Goal: Transaction & Acquisition: Purchase product/service

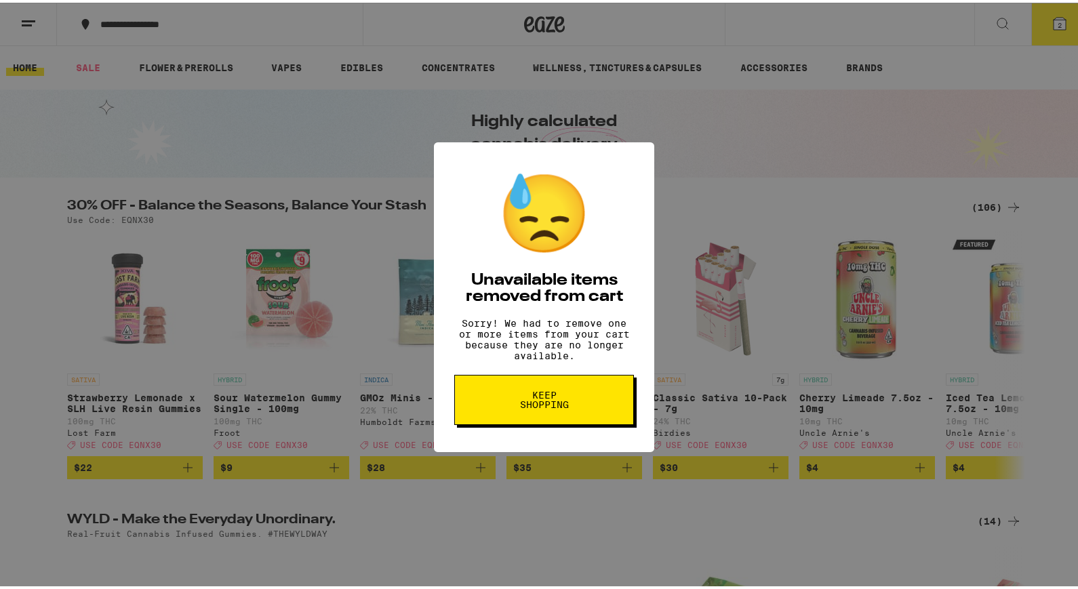
click at [613, 399] on button "Keep Shopping" at bounding box center [544, 397] width 180 height 50
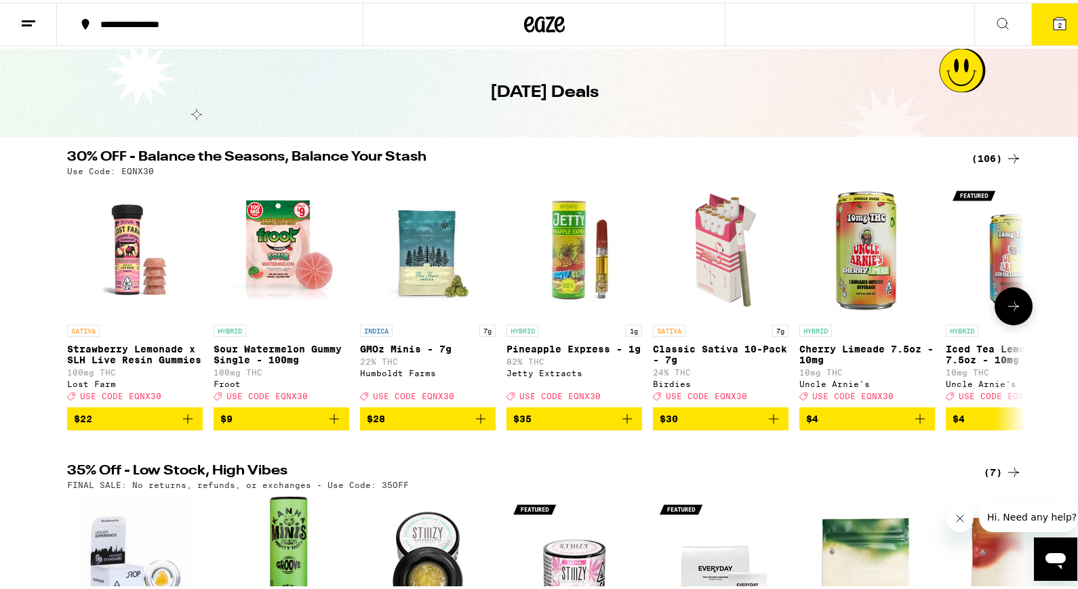
scroll to position [41, 0]
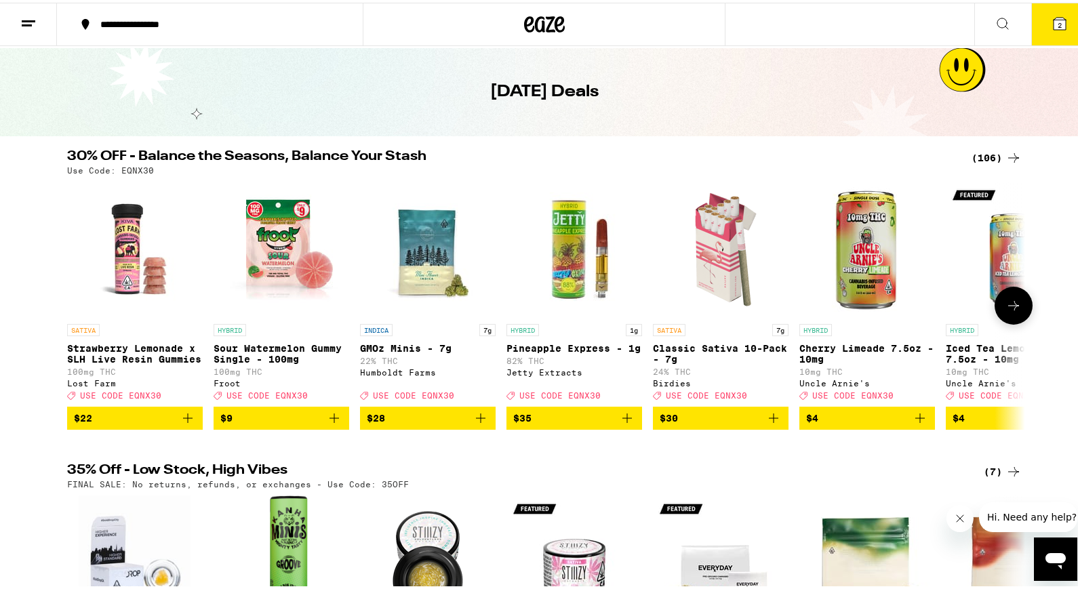
click at [1005, 311] on icon at bounding box center [1013, 303] width 16 height 16
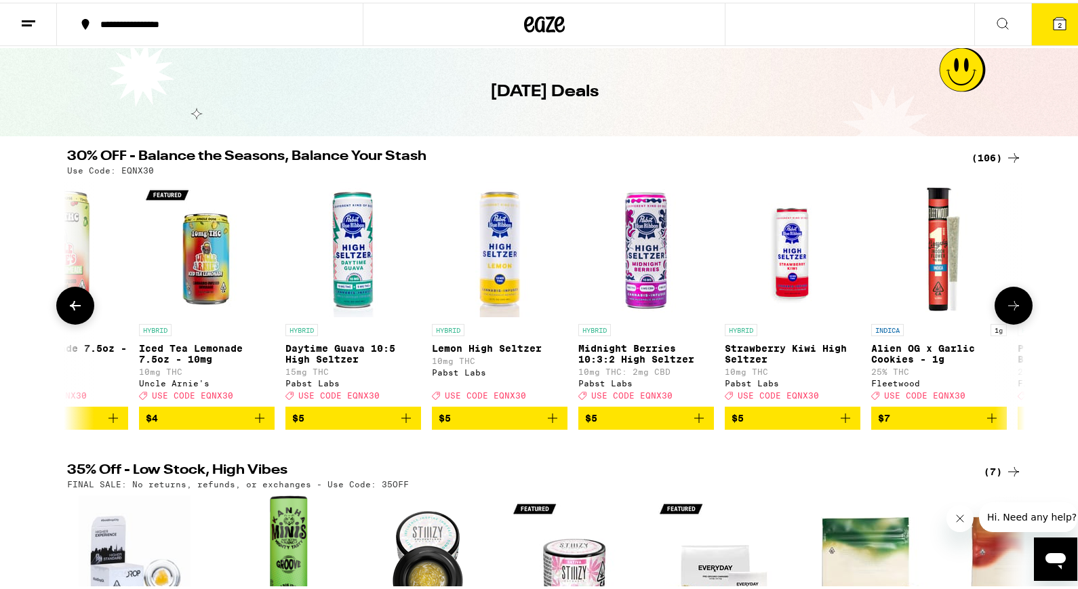
click at [1005, 310] on icon at bounding box center [1013, 303] width 16 height 16
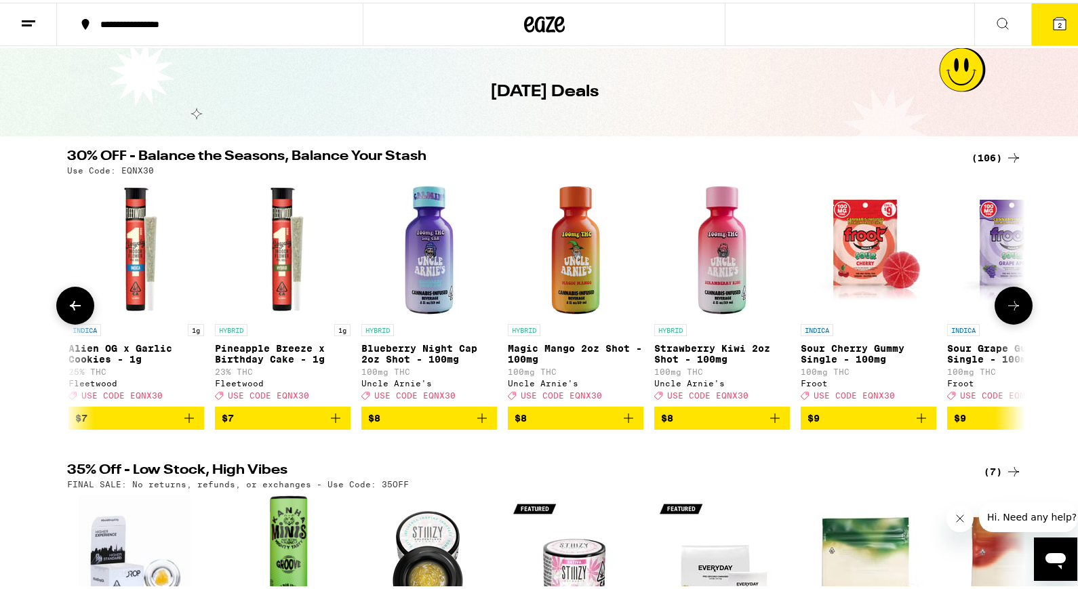
click at [1005, 310] on icon at bounding box center [1013, 303] width 16 height 16
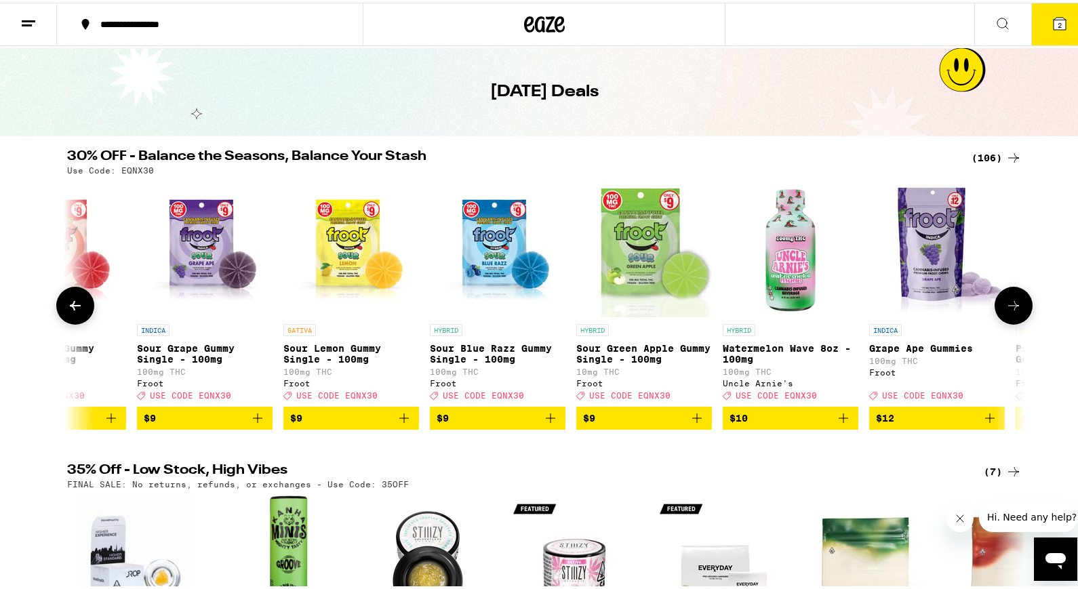
click at [1005, 310] on icon at bounding box center [1013, 303] width 16 height 16
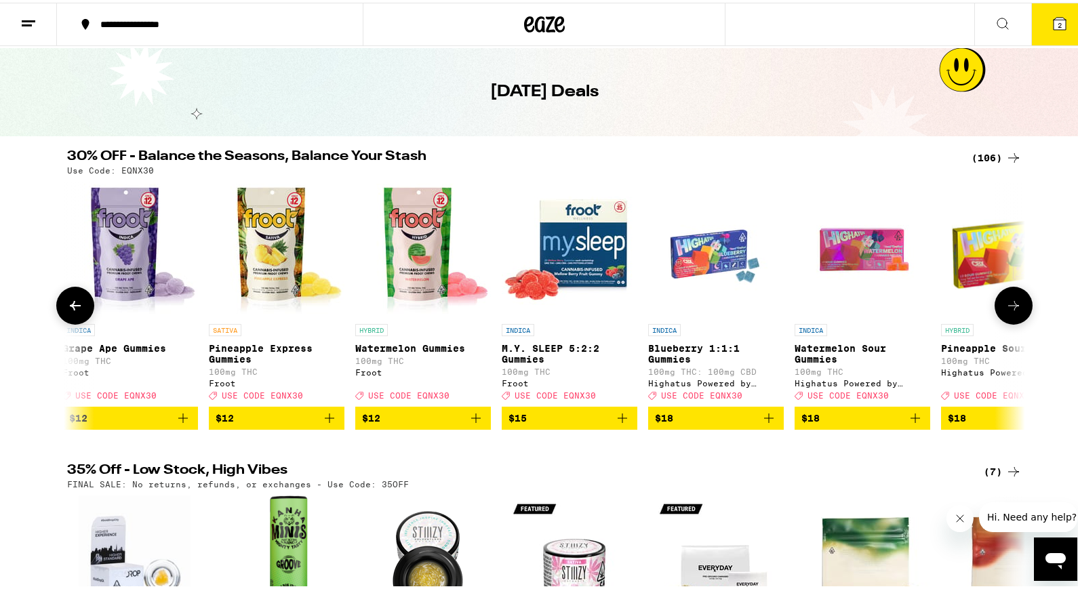
click at [1005, 310] on icon at bounding box center [1013, 303] width 16 height 16
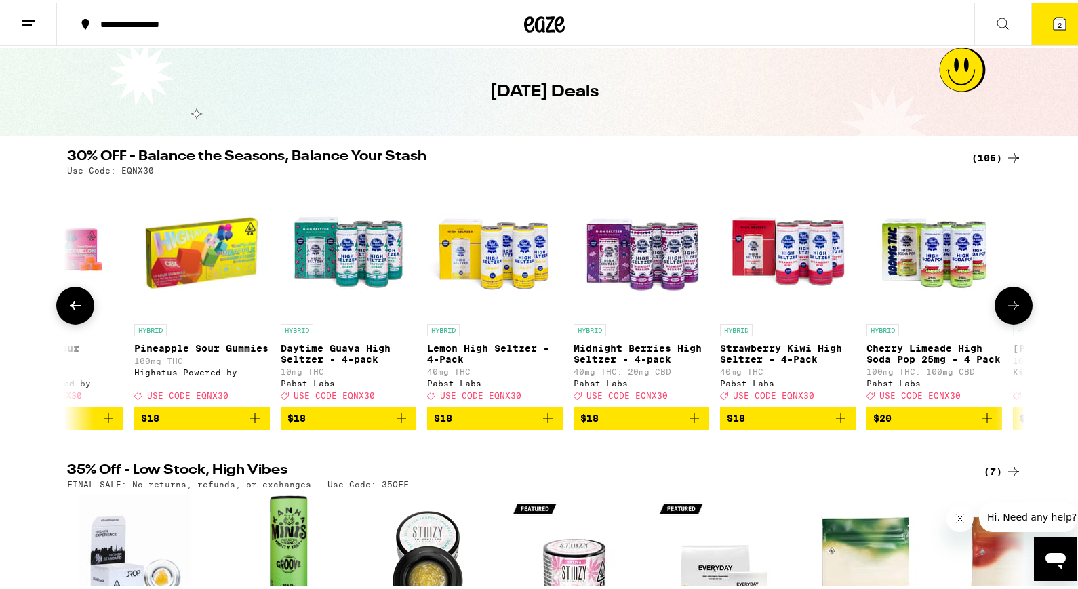
click at [1005, 310] on icon at bounding box center [1013, 303] width 16 height 16
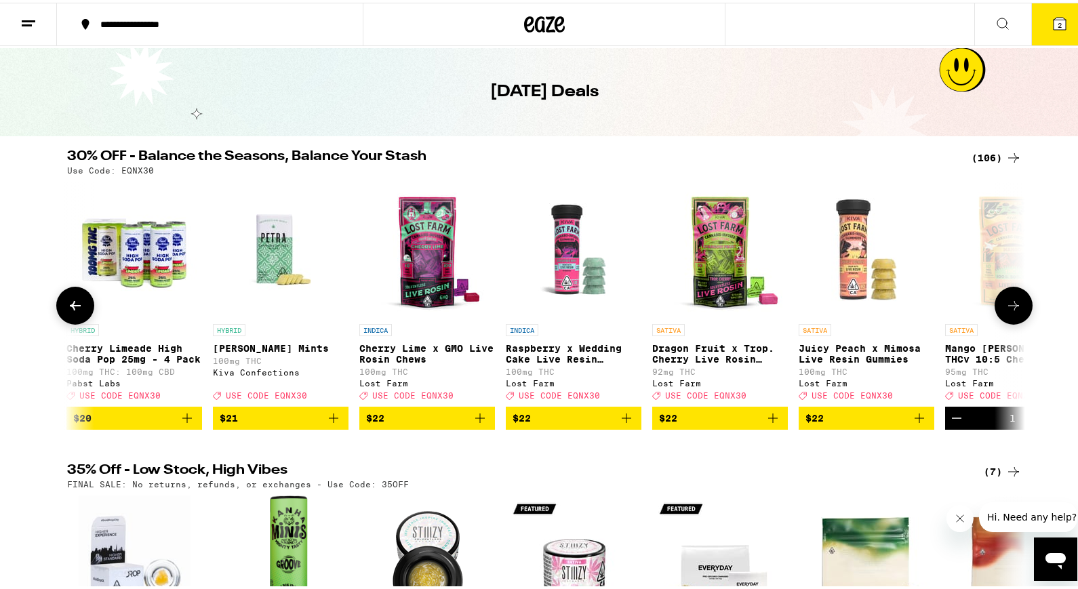
scroll to position [0, 4840]
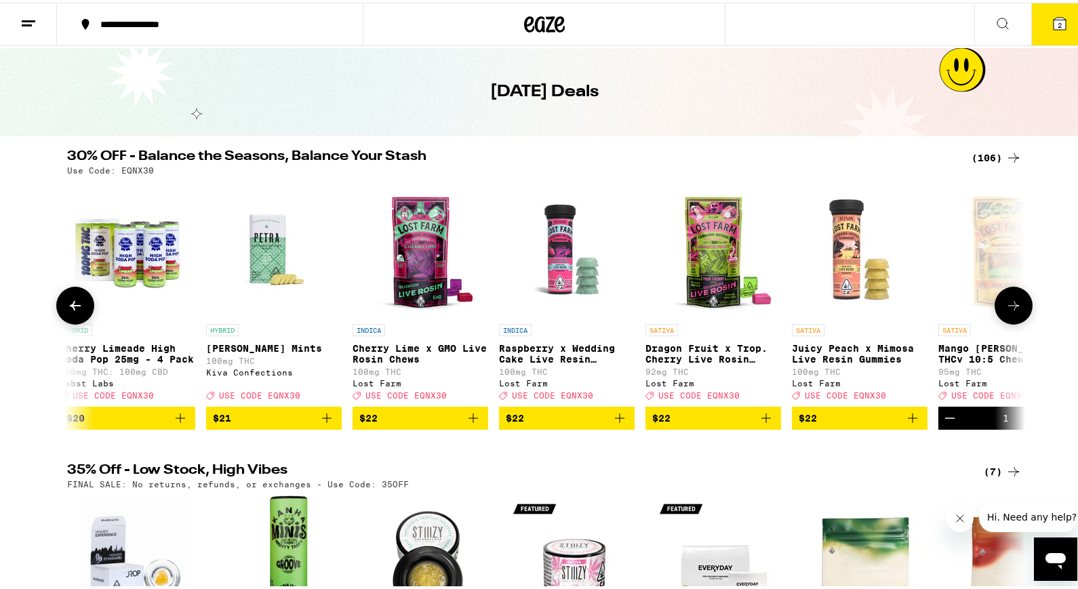
click at [1019, 315] on button at bounding box center [1014, 303] width 38 height 38
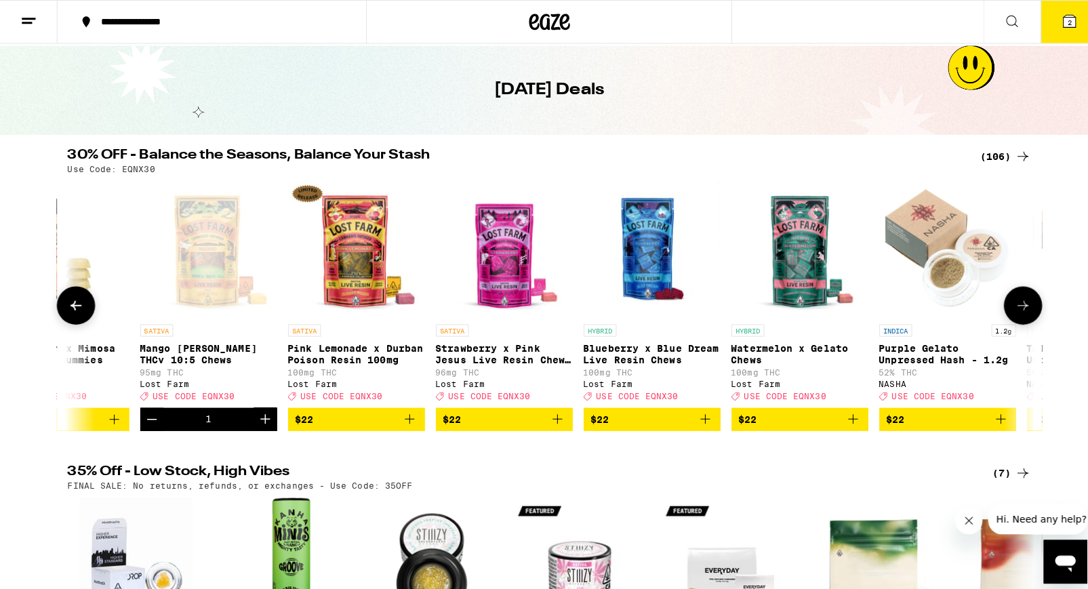
scroll to position [0, 5647]
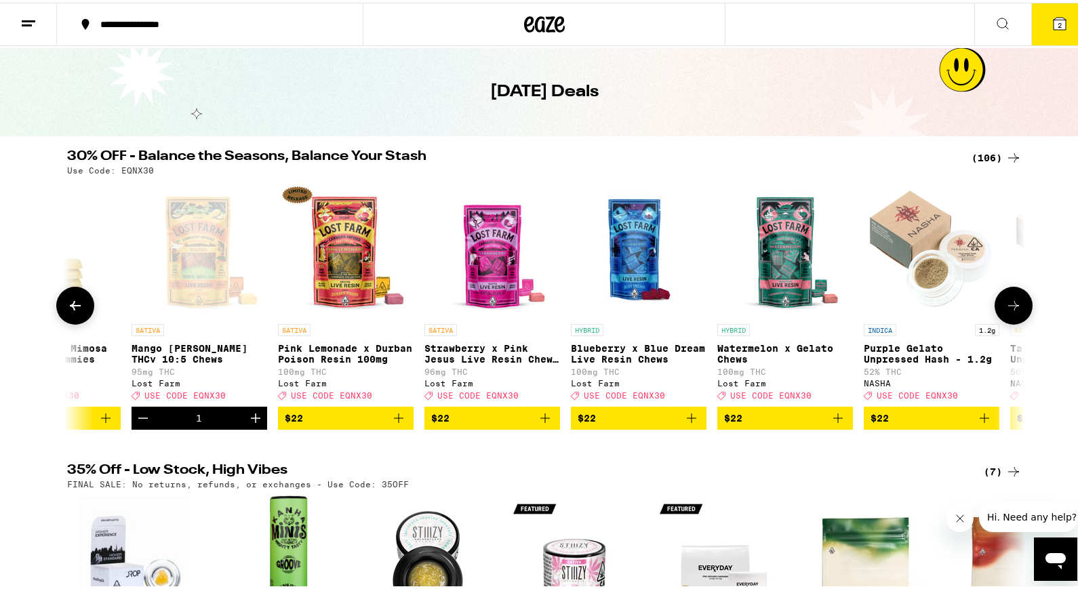
click at [347, 359] on p "Pink Lemonade x Durban Poison Resin 100mg" at bounding box center [346, 351] width 136 height 22
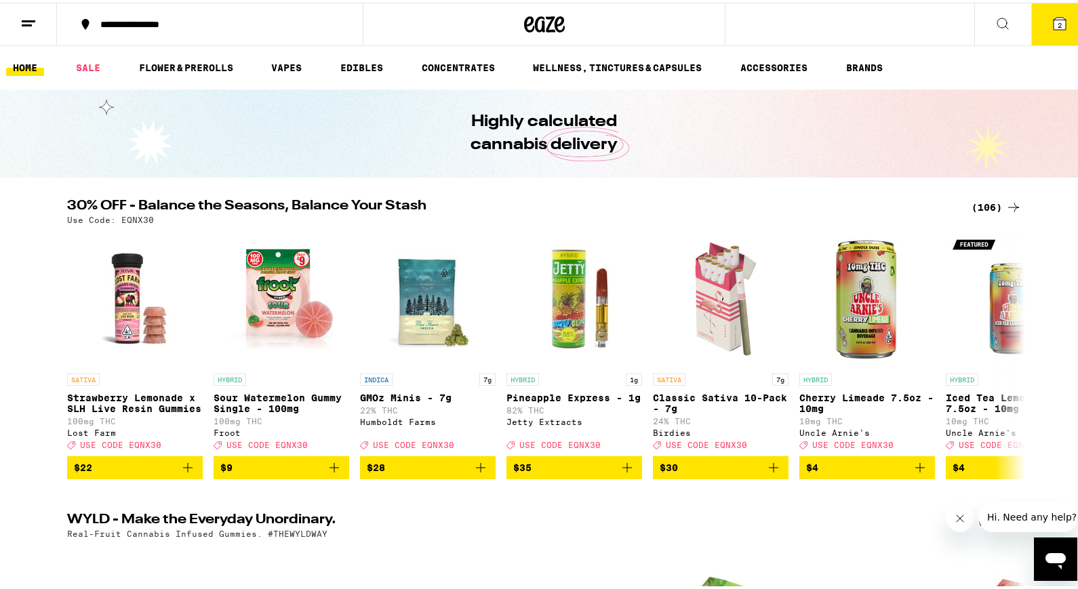
click at [1058, 22] on button "2" at bounding box center [1059, 22] width 57 height 42
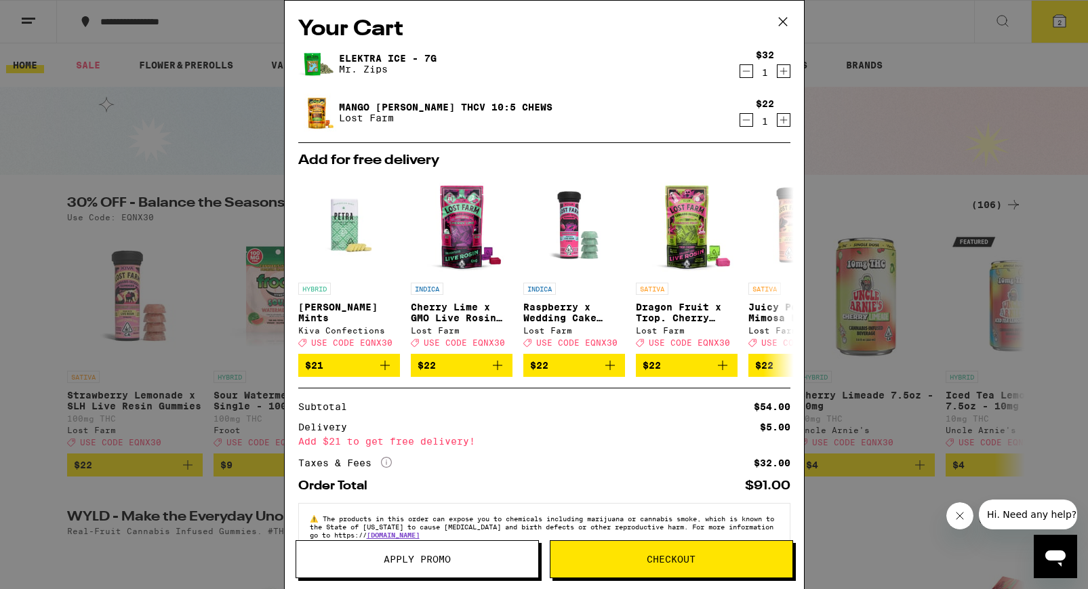
click at [781, 19] on icon at bounding box center [783, 22] width 20 height 20
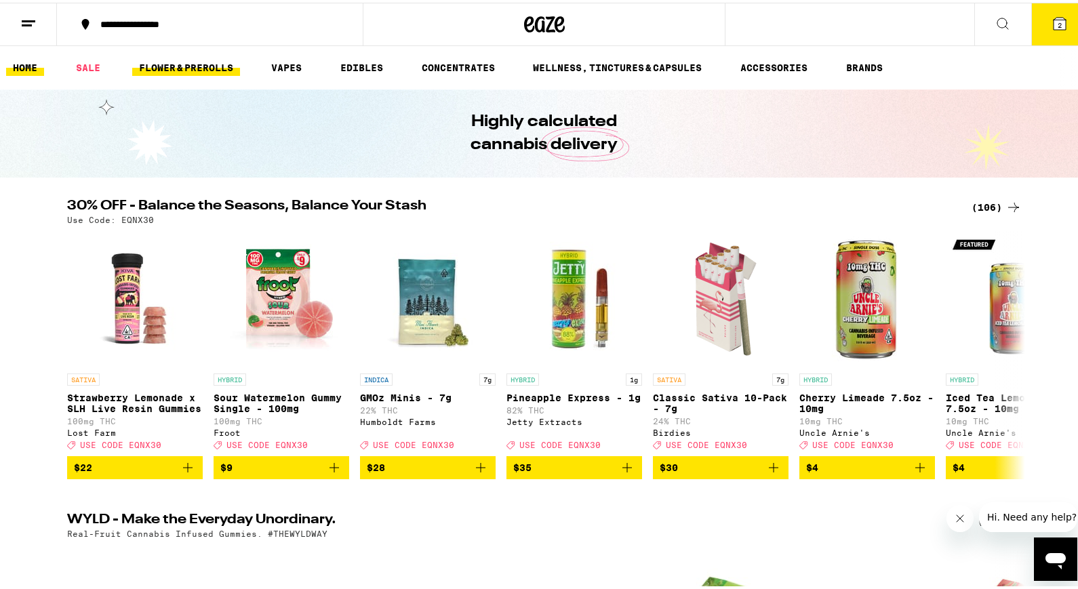
click at [176, 64] on link "FLOWER & PREROLLS" at bounding box center [186, 65] width 108 height 16
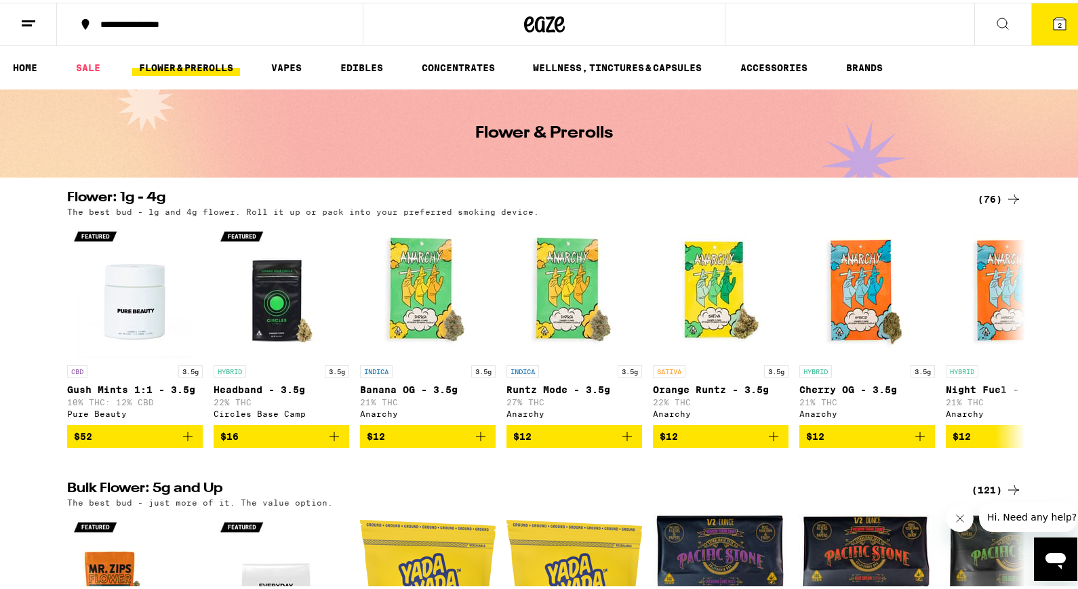
click at [984, 8] on button at bounding box center [1002, 22] width 57 height 43
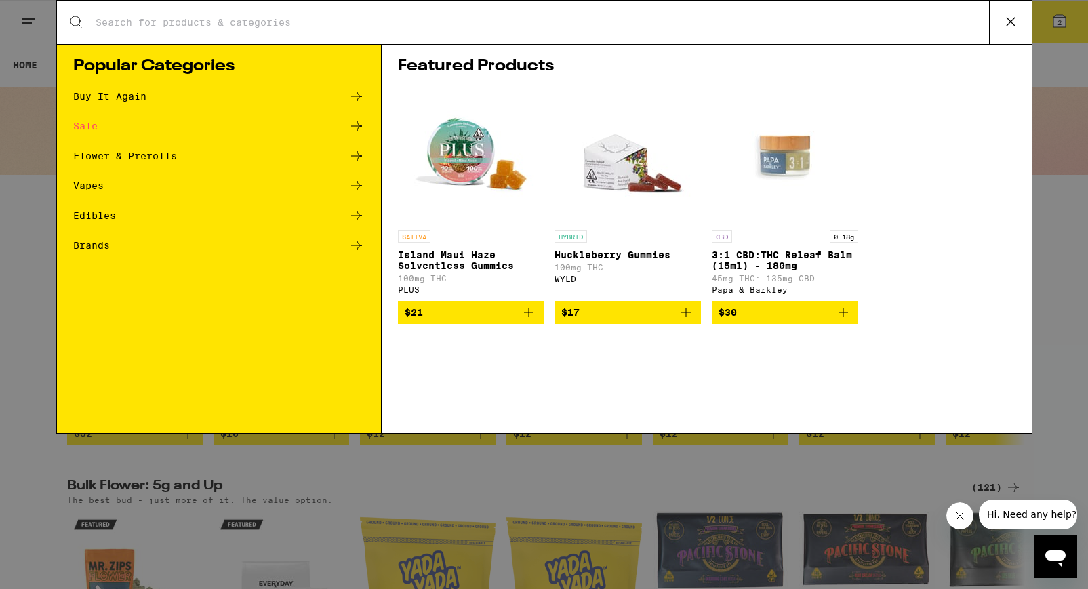
click at [148, 16] on input "Search for Products" at bounding box center [542, 22] width 894 height 12
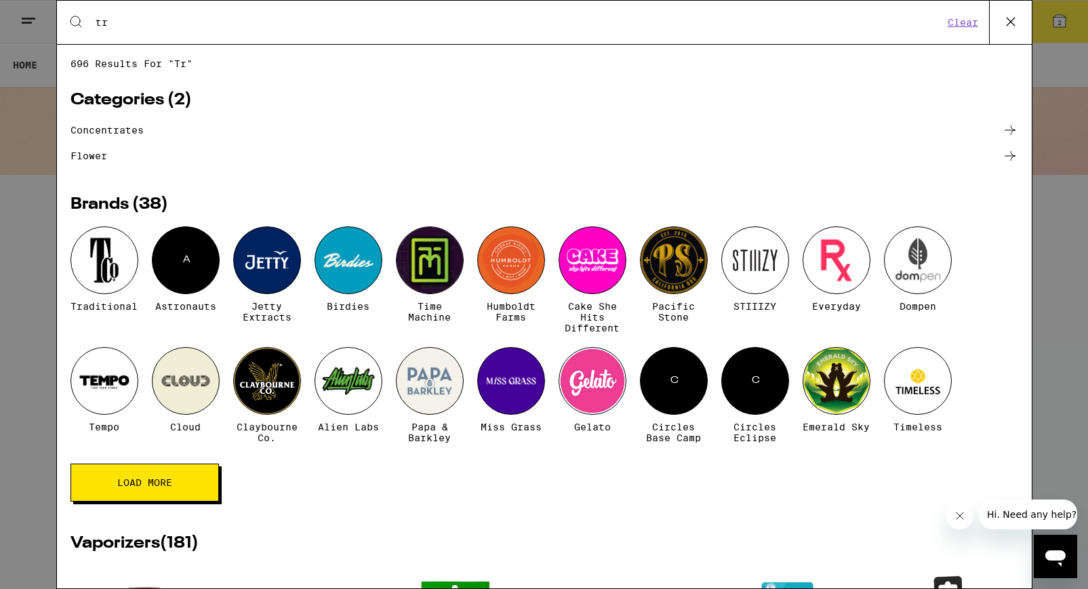
type input "traditional"
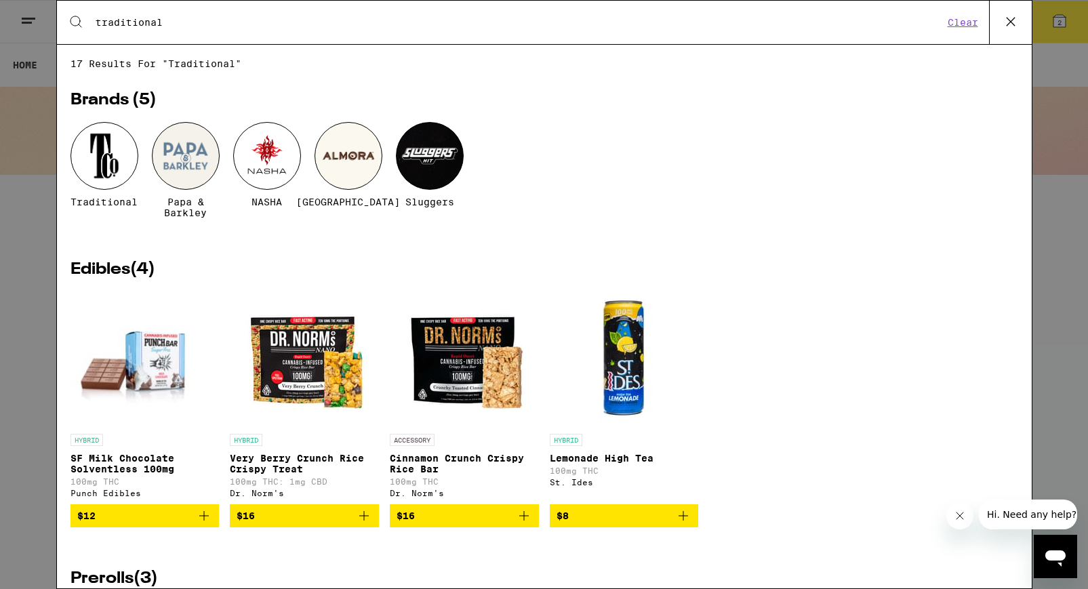
click at [123, 178] on div at bounding box center [105, 156] width 68 height 68
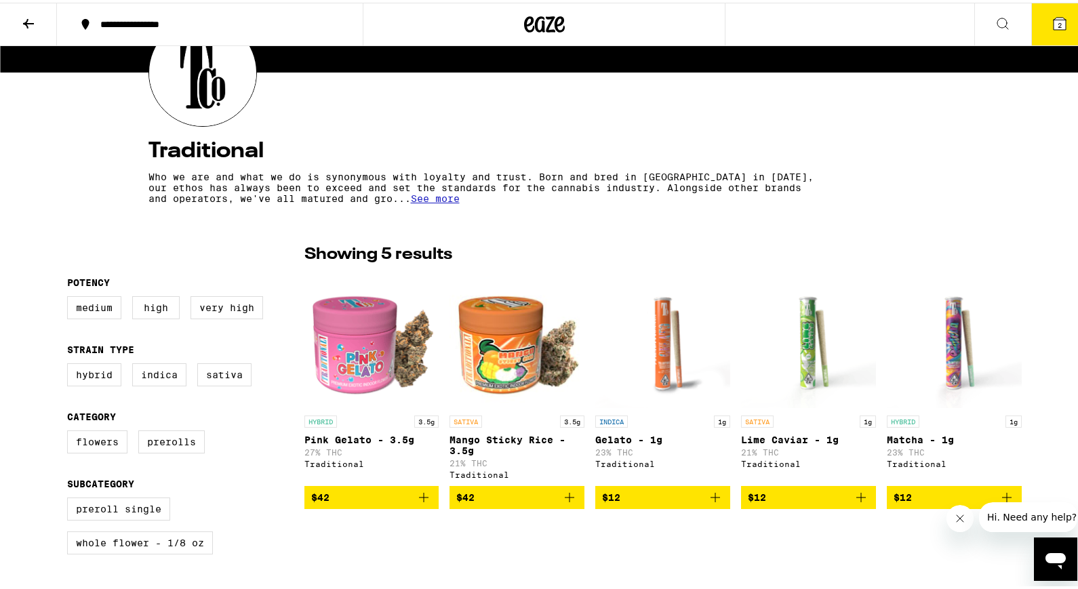
scroll to position [179, 0]
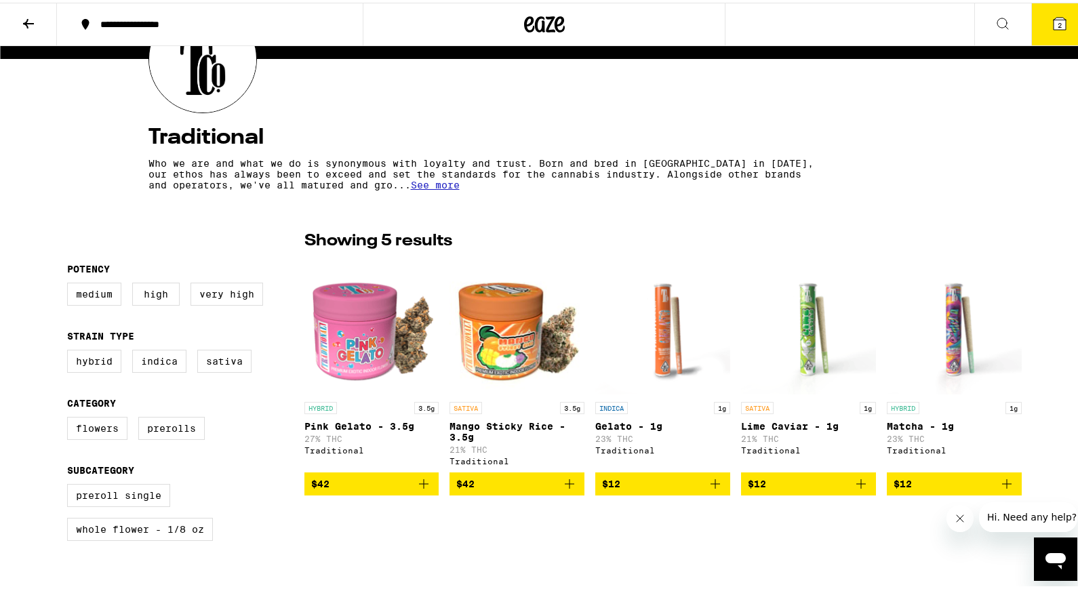
click at [425, 489] on icon "Add to bag" at bounding box center [424, 481] width 16 height 16
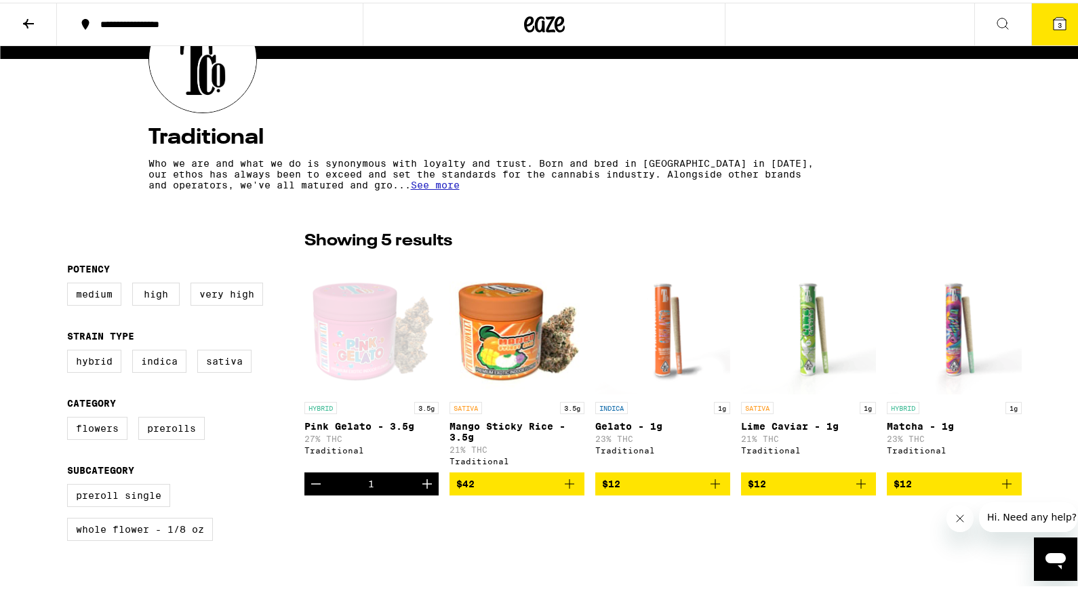
click at [561, 489] on icon "Add to bag" at bounding box center [569, 481] width 16 height 16
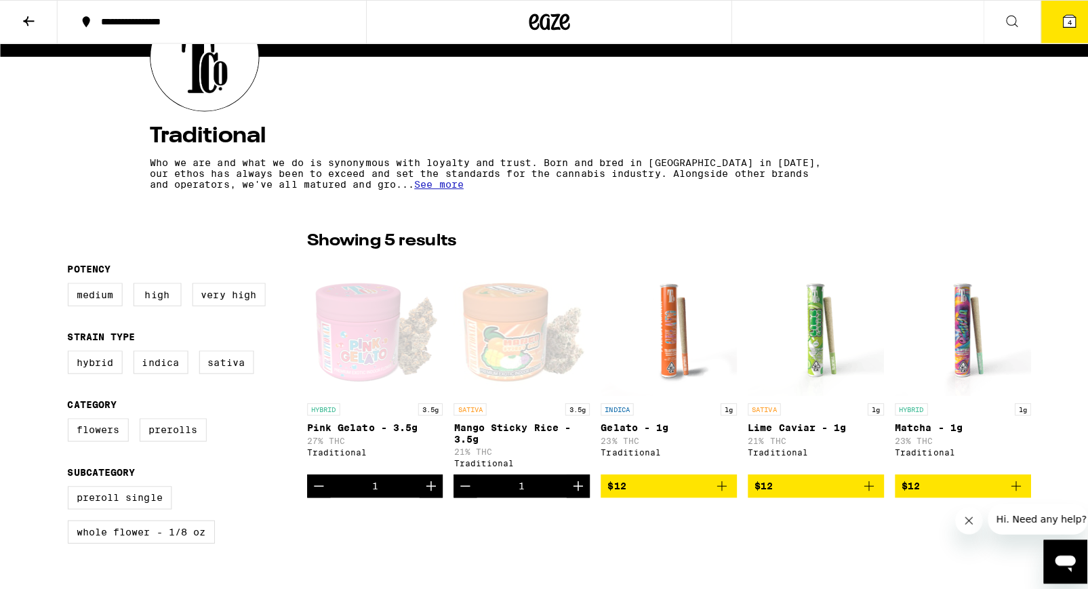
scroll to position [31, 0]
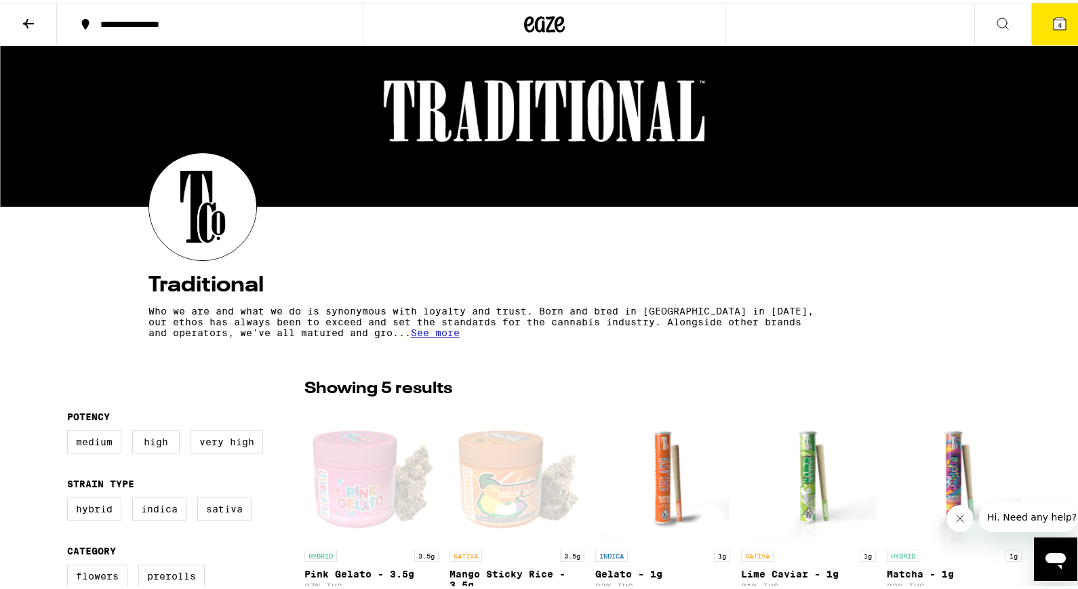
click at [1058, 18] on span "4" at bounding box center [1060, 22] width 4 height 8
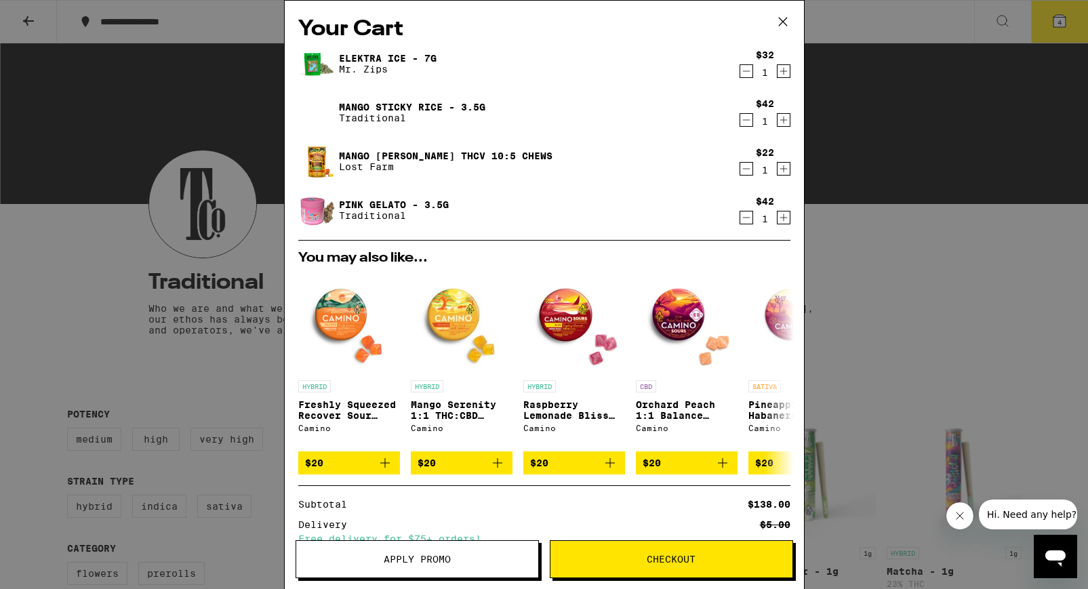
click at [399, 555] on span "Apply Promo" at bounding box center [417, 559] width 67 height 9
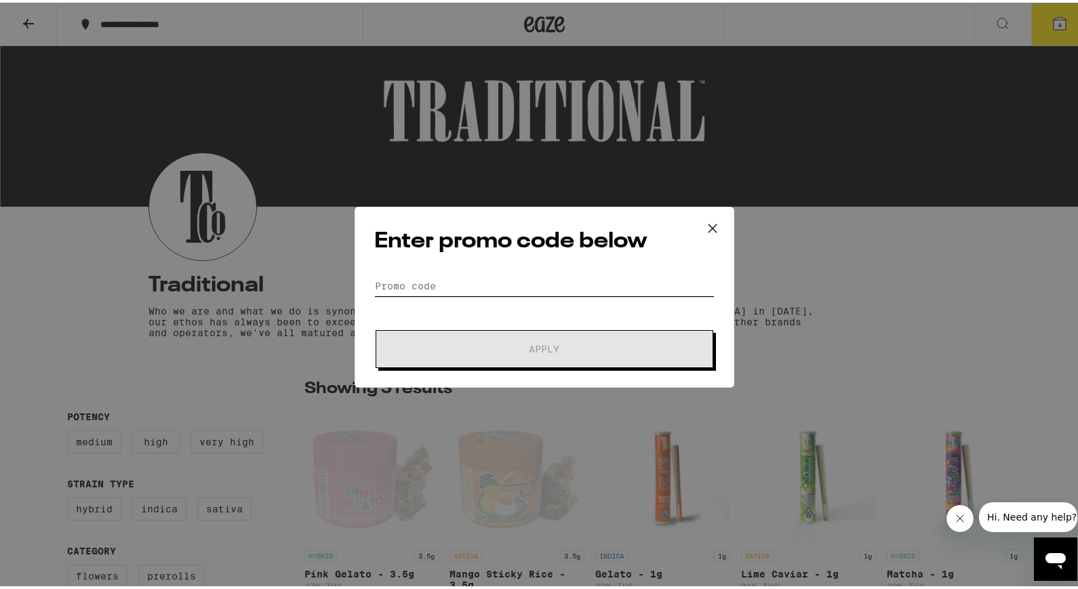
click at [471, 286] on input "Promo Code" at bounding box center [544, 283] width 340 height 20
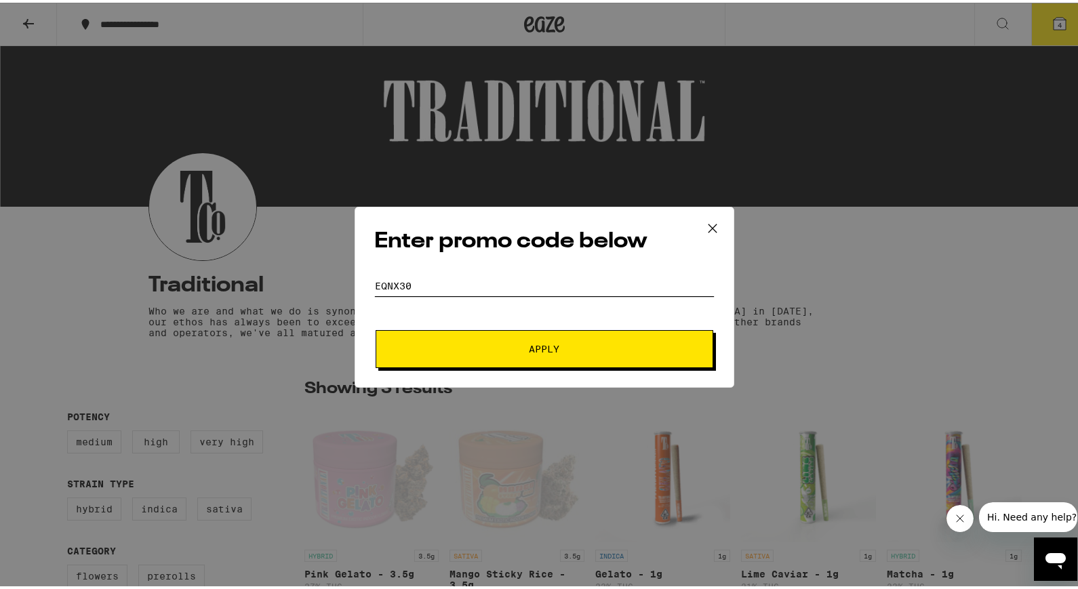
type input "eqnx30"
click at [376, 327] on button "Apply" at bounding box center [545, 346] width 338 height 38
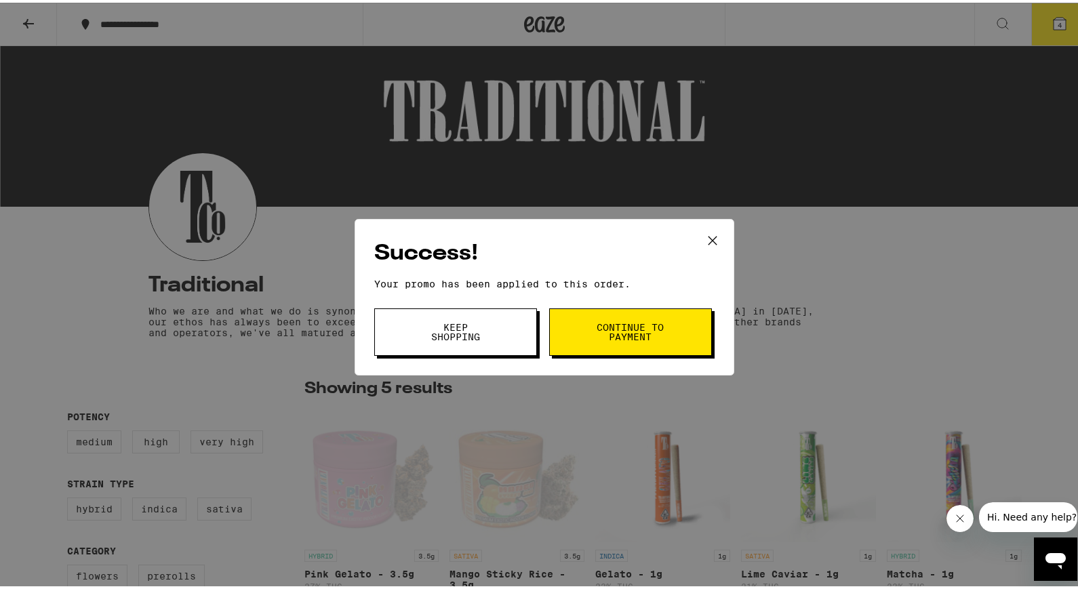
click at [596, 322] on span "Continue to payment" at bounding box center [630, 329] width 69 height 19
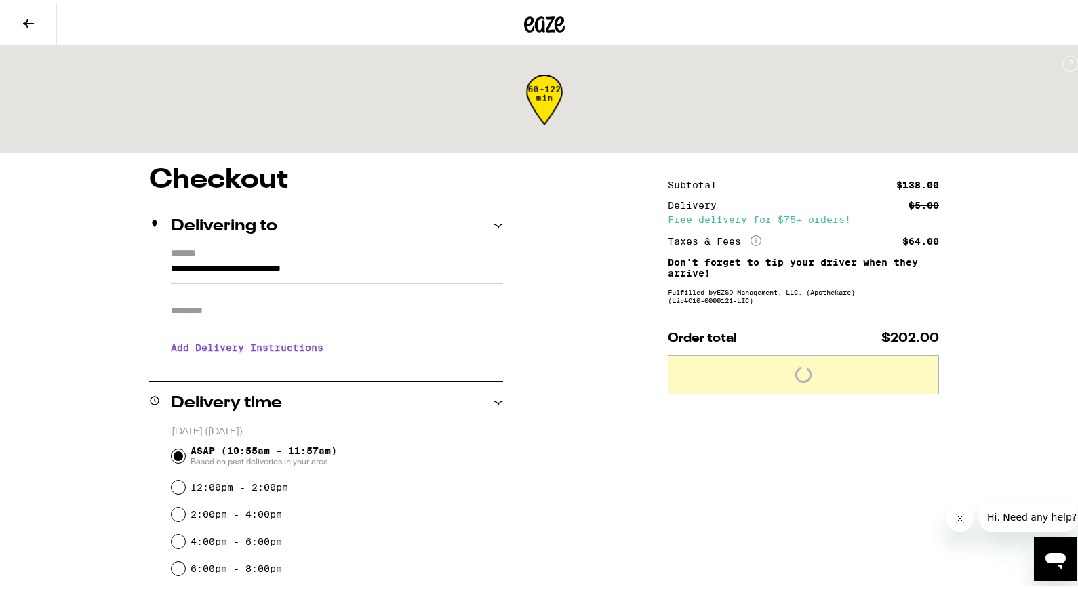
drag, startPoint x: 593, startPoint y: 322, endPoint x: 582, endPoint y: 191, distance: 132.0
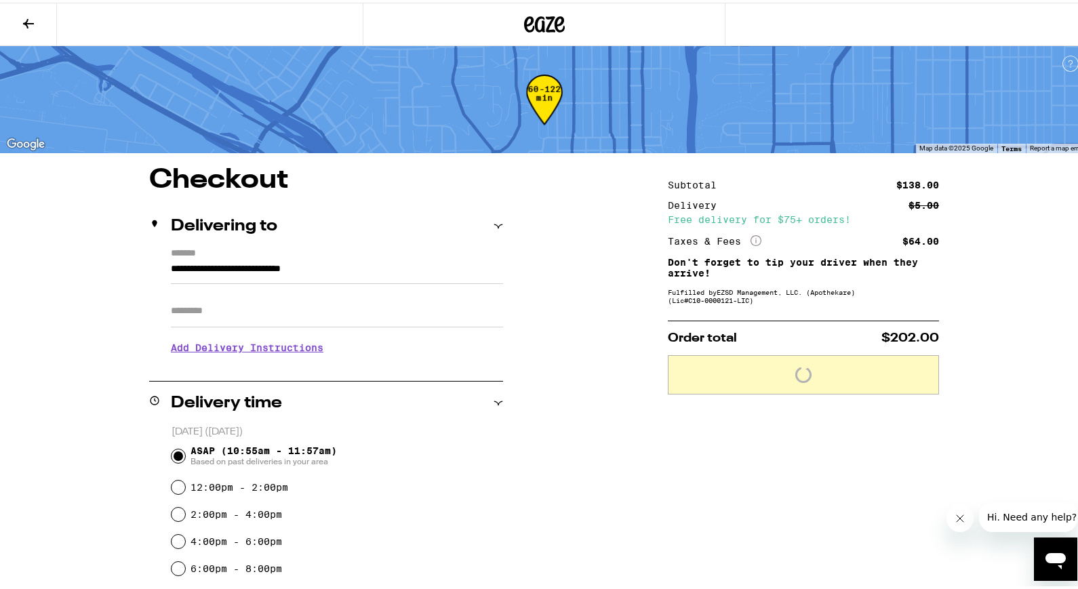
click at [529, 14] on icon at bounding box center [544, 21] width 41 height 24
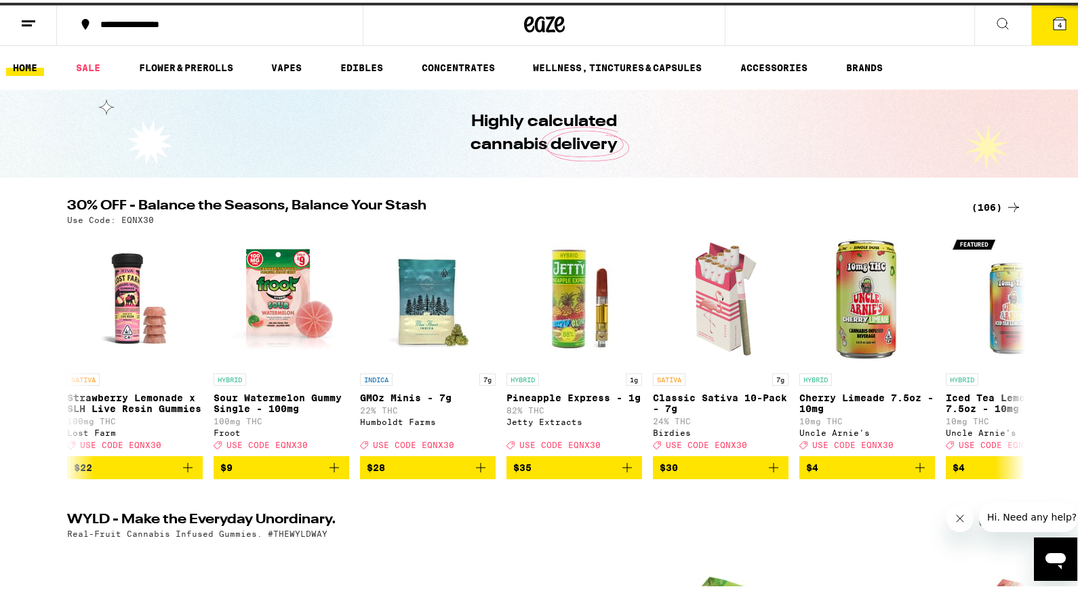
click at [1039, 22] on button "4" at bounding box center [1059, 22] width 57 height 42
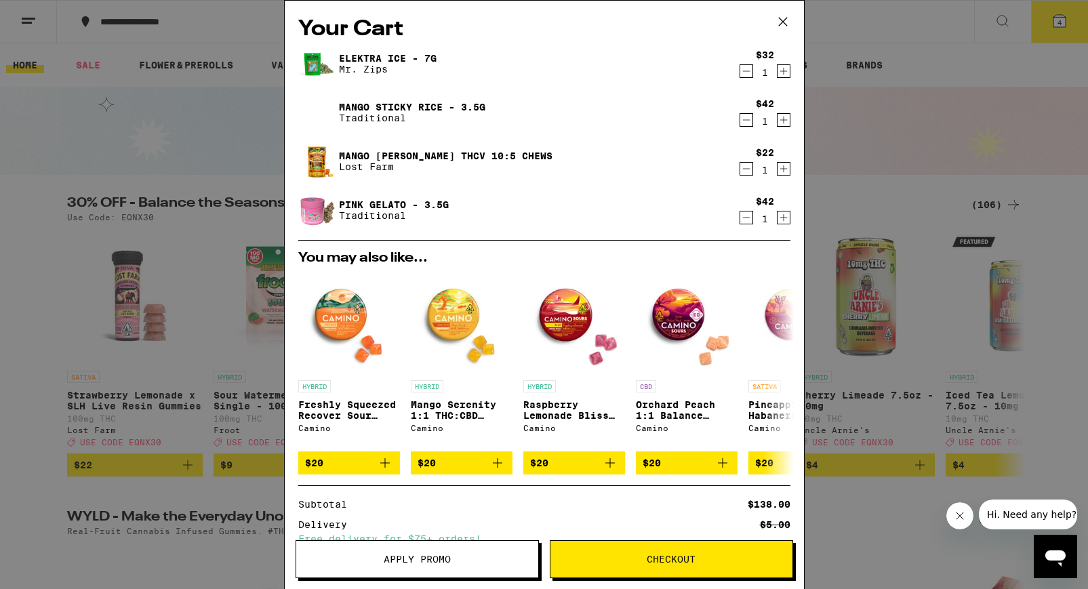
click at [740, 169] on icon "Decrement" at bounding box center [746, 169] width 12 height 16
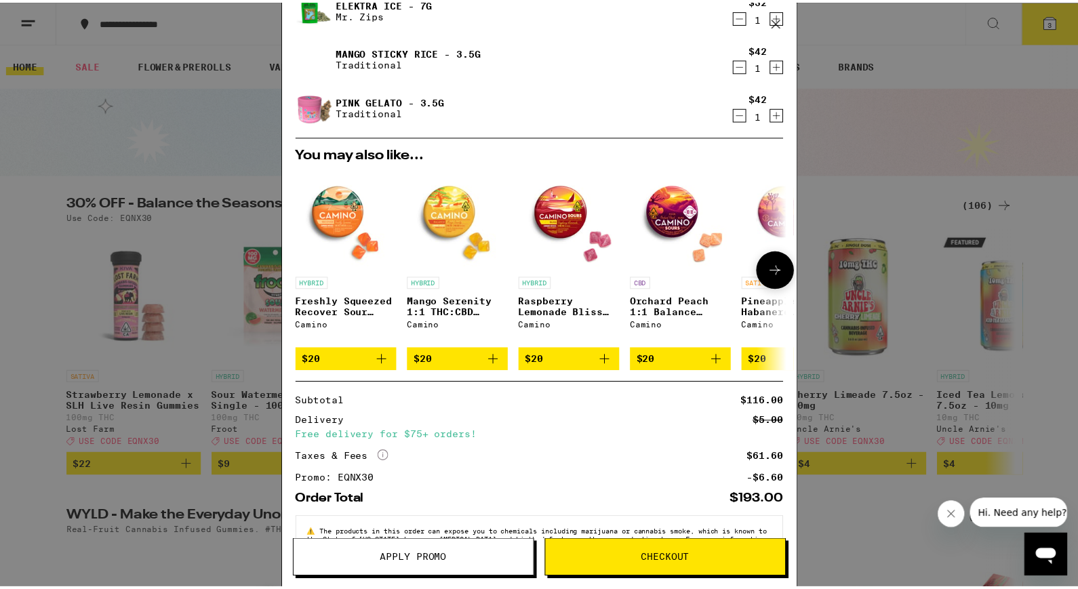
scroll to position [105, 0]
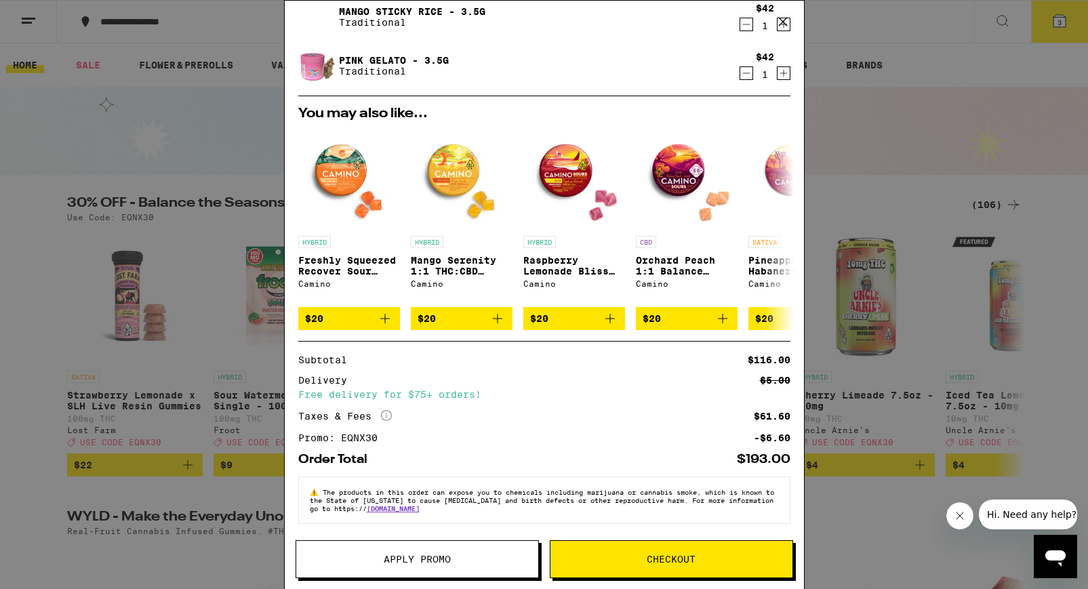
click at [501, 567] on button "Apply Promo" at bounding box center [417, 559] width 243 height 38
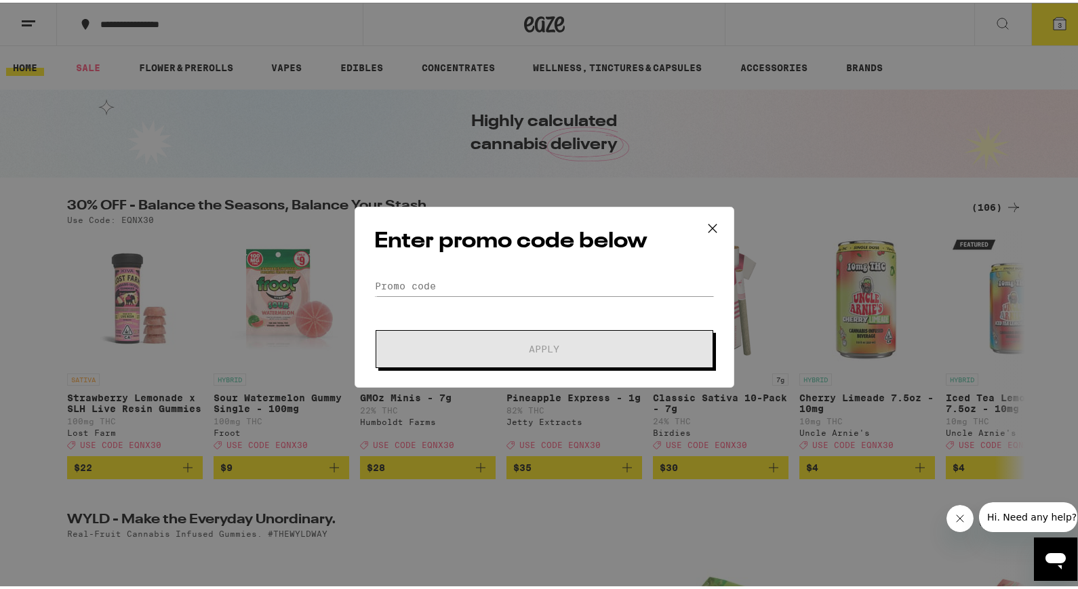
click at [710, 226] on icon at bounding box center [712, 226] width 20 height 20
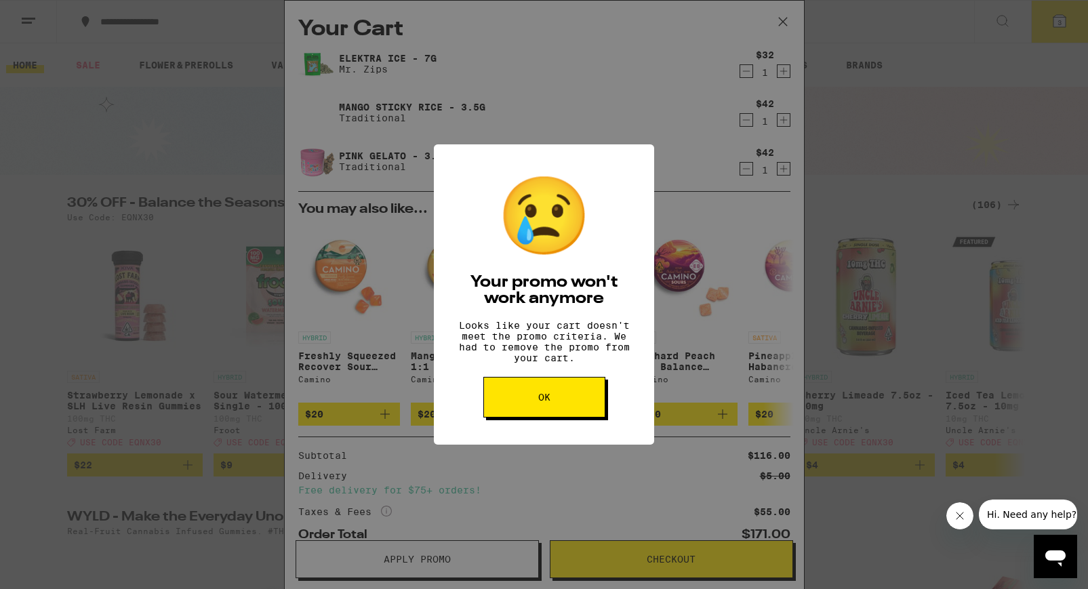
click at [544, 418] on button "OK" at bounding box center [544, 397] width 122 height 41
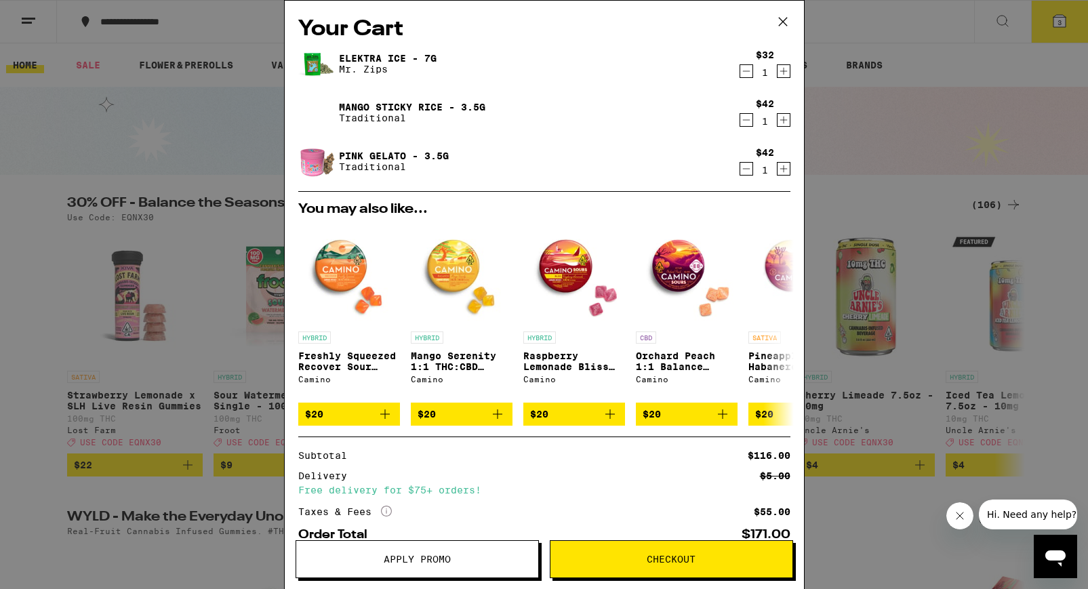
click at [779, 24] on icon at bounding box center [783, 22] width 20 height 20
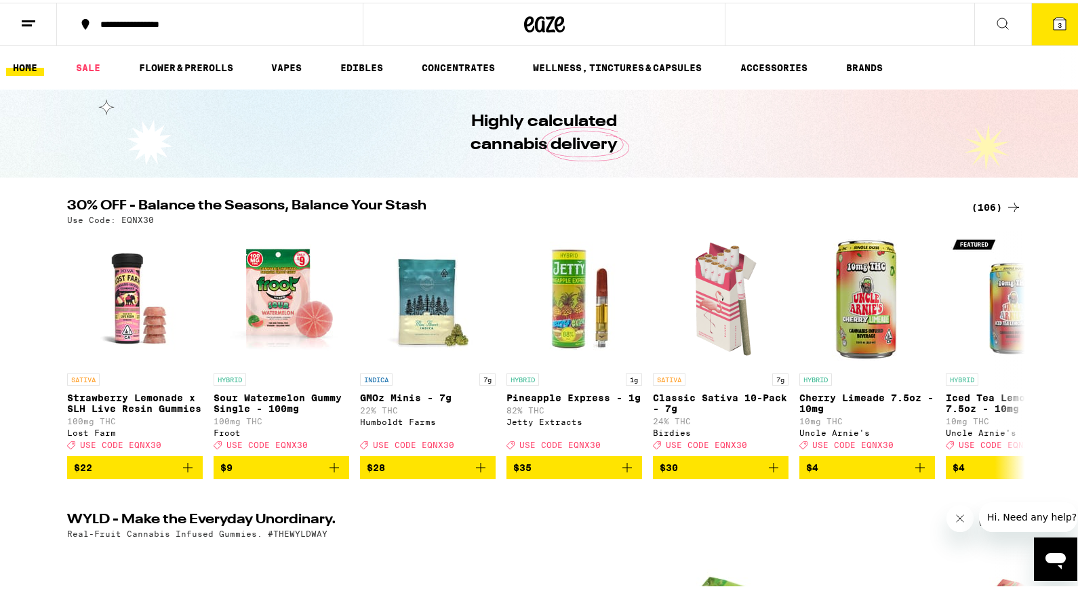
click at [1047, 25] on button "3" at bounding box center [1059, 22] width 57 height 42
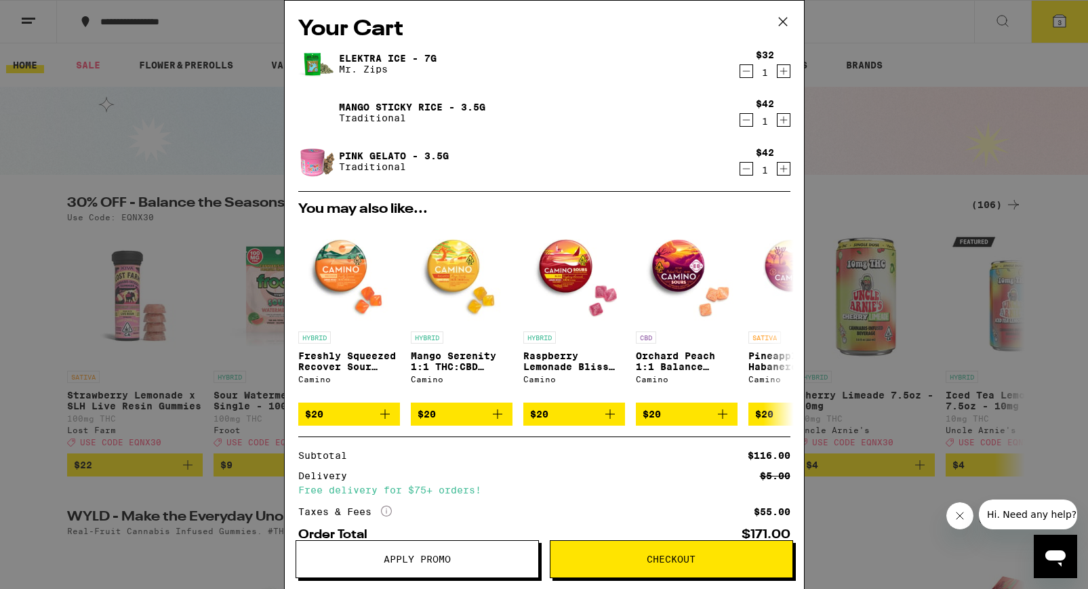
click at [740, 118] on icon "Decrement" at bounding box center [746, 120] width 12 height 16
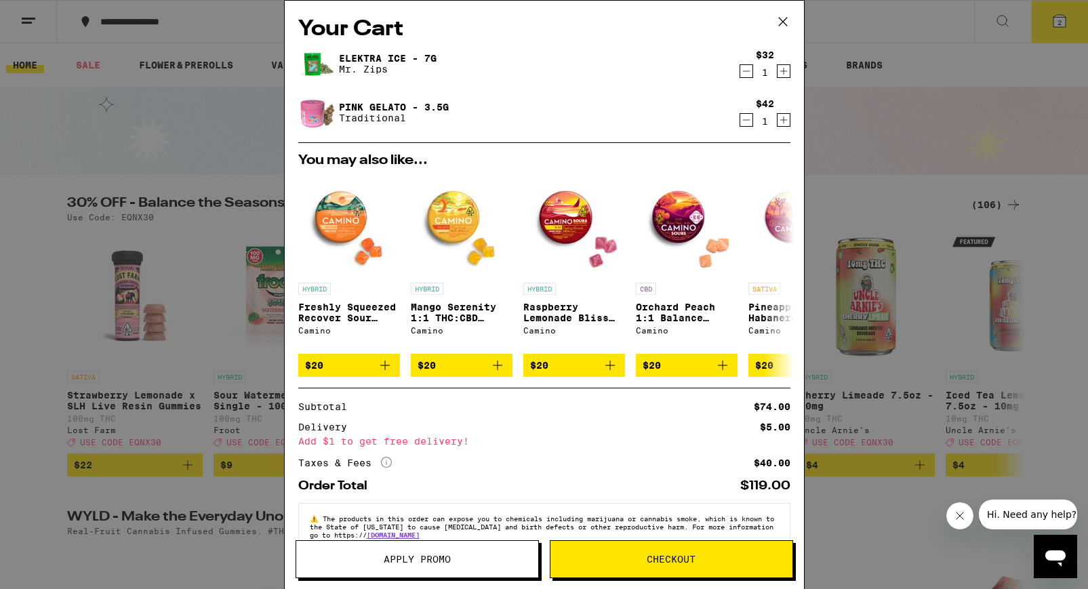
click at [785, 17] on icon at bounding box center [783, 22] width 20 height 20
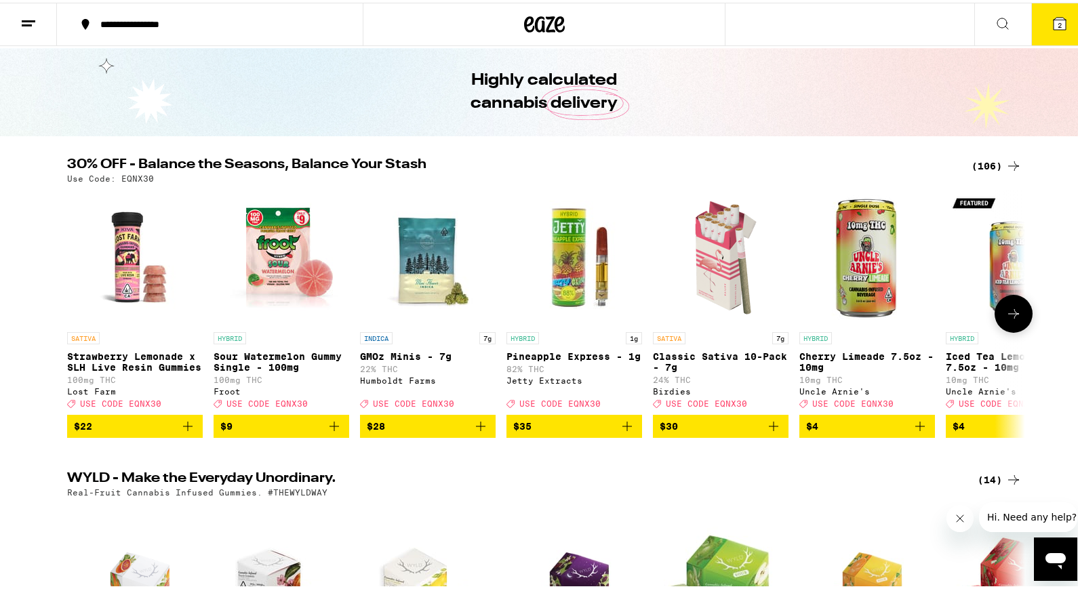
scroll to position [56, 0]
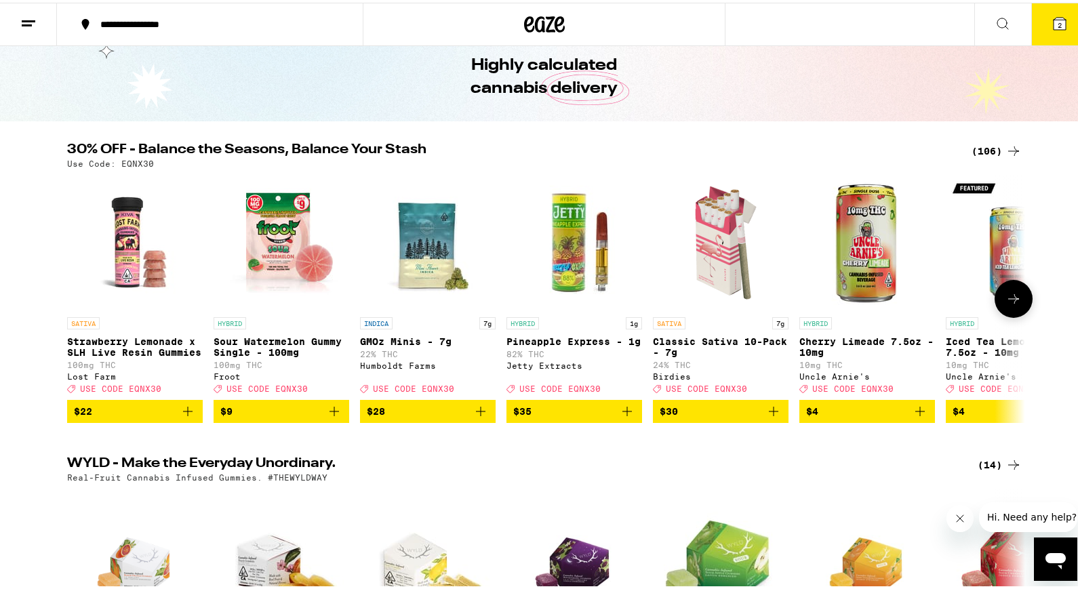
click at [1010, 304] on icon at bounding box center [1013, 296] width 16 height 16
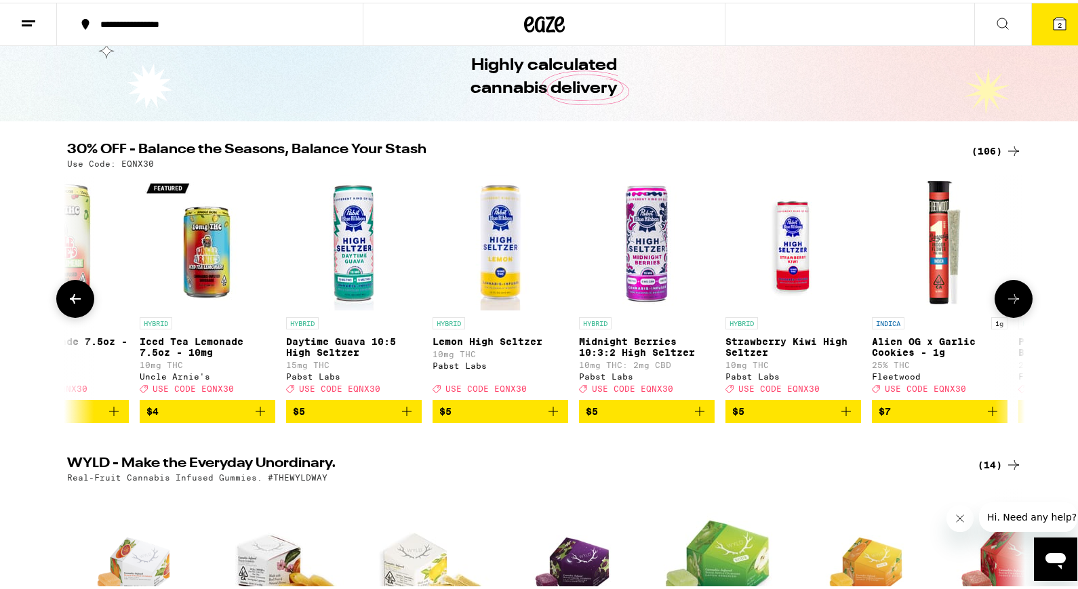
click at [1007, 304] on icon at bounding box center [1013, 296] width 16 height 16
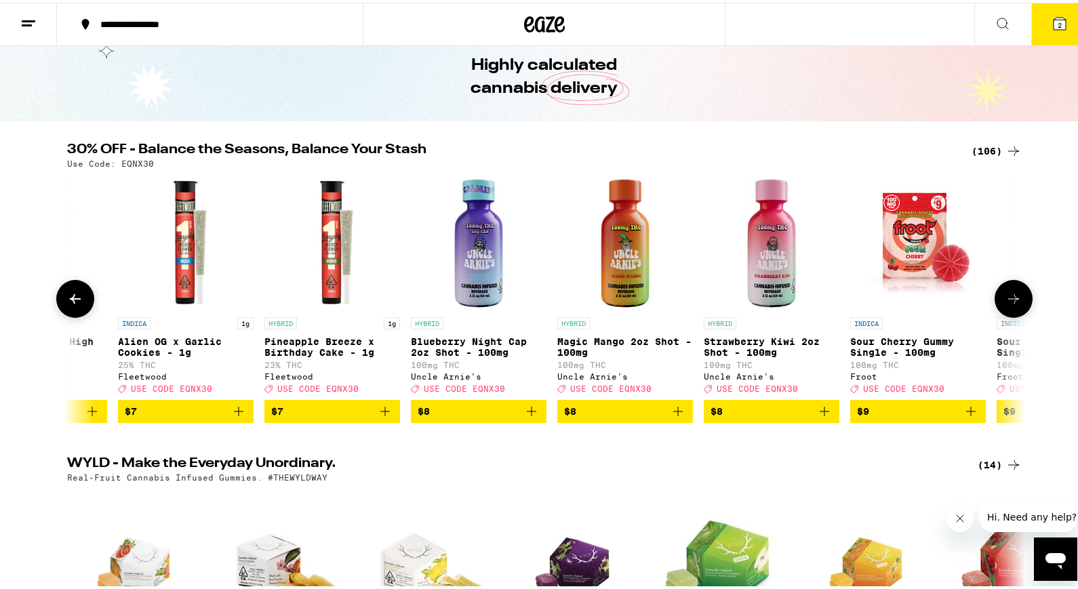
click at [1007, 304] on icon at bounding box center [1013, 296] width 16 height 16
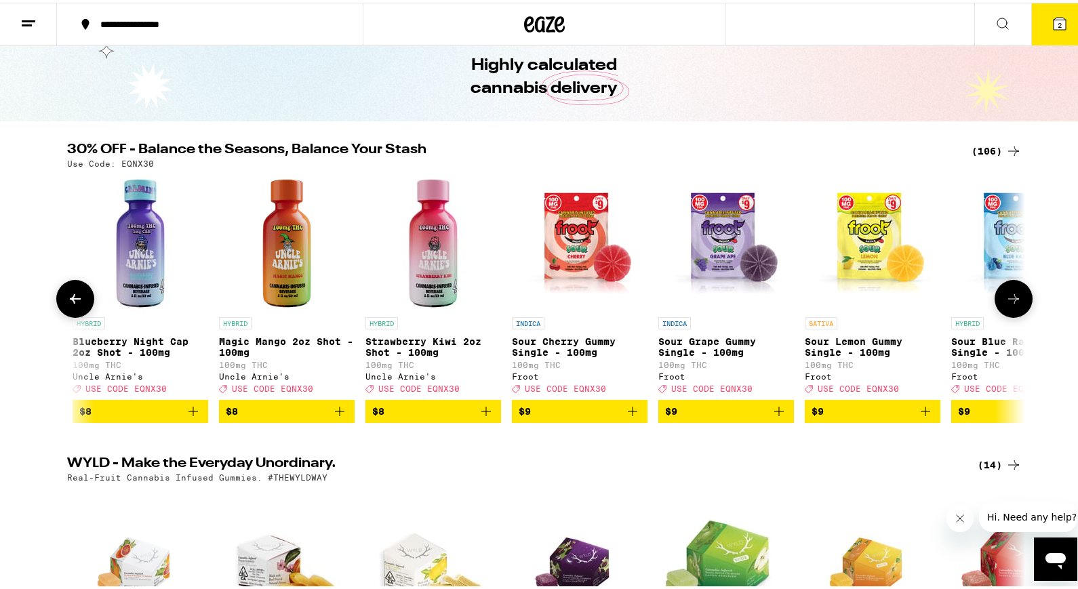
click at [1007, 304] on icon at bounding box center [1013, 296] width 16 height 16
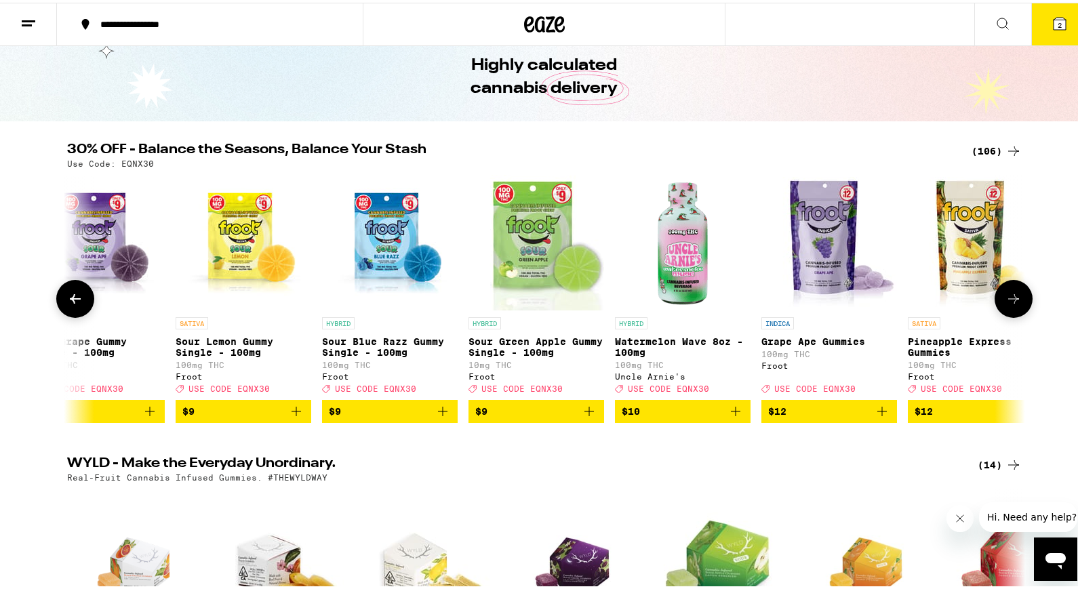
click at [1007, 304] on icon at bounding box center [1013, 296] width 16 height 16
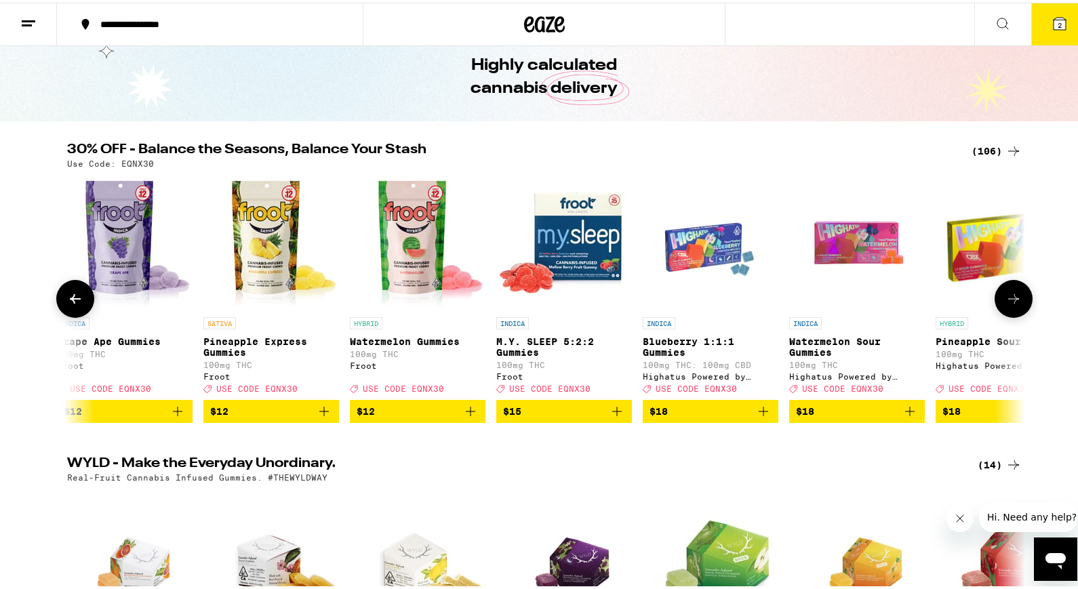
click at [1007, 304] on icon at bounding box center [1013, 296] width 16 height 16
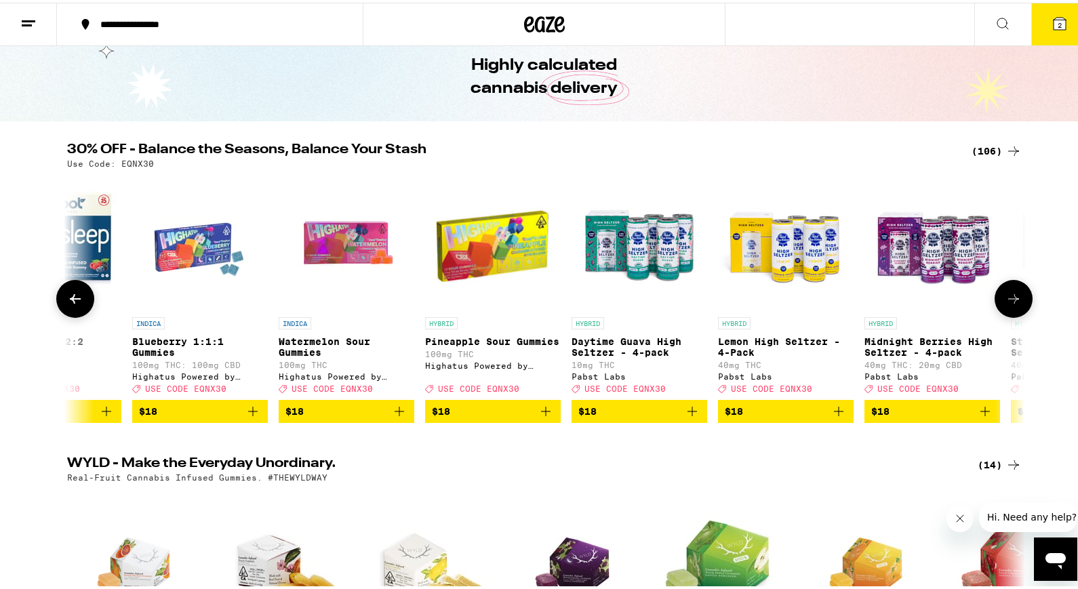
click at [1007, 304] on icon at bounding box center [1013, 296] width 16 height 16
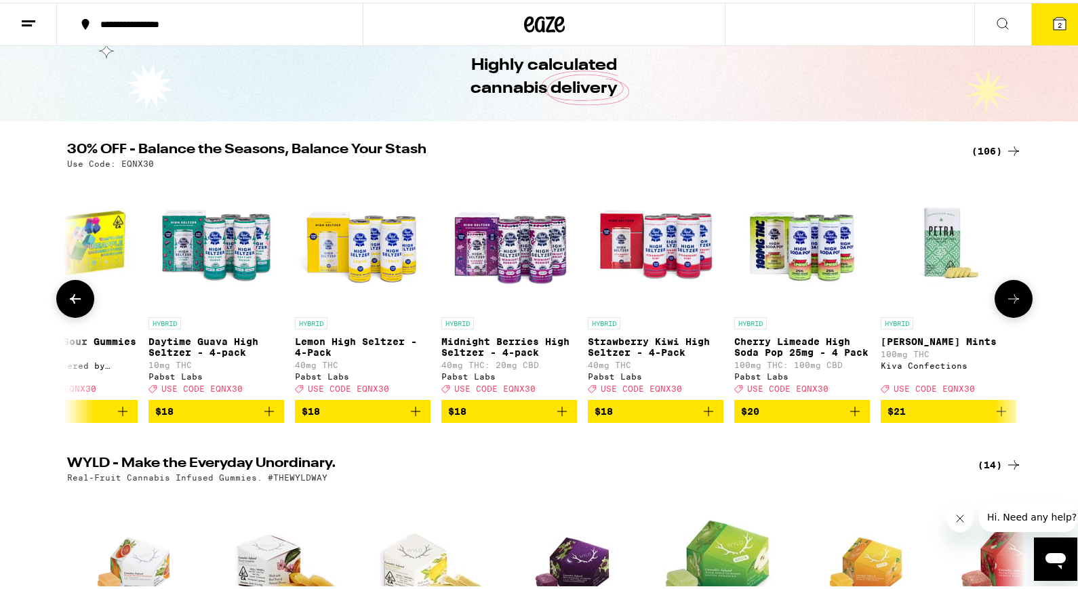
click at [1007, 304] on icon at bounding box center [1013, 296] width 16 height 16
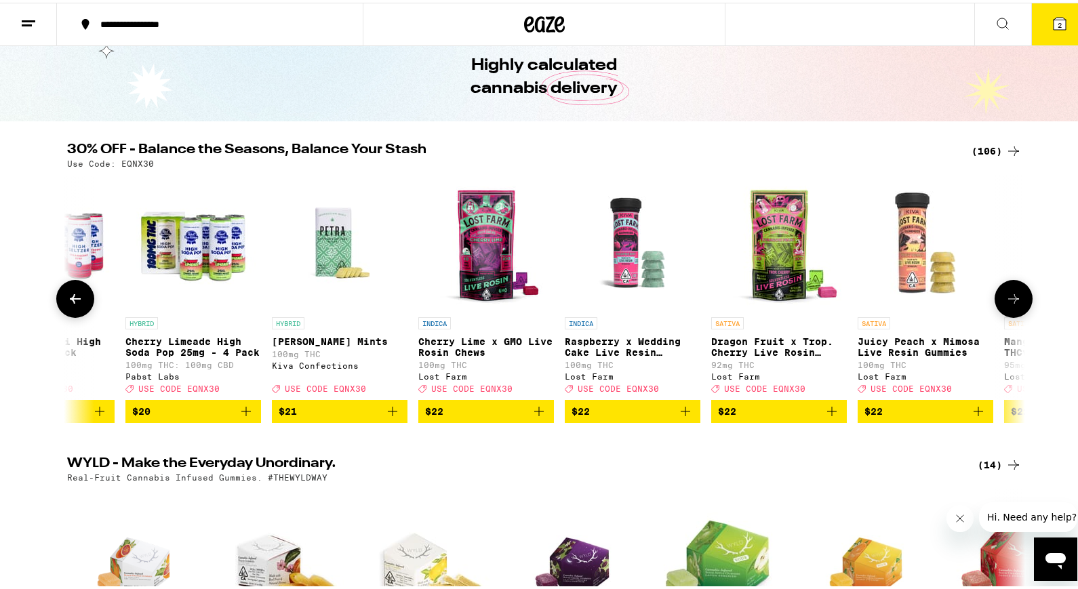
click at [1007, 304] on icon at bounding box center [1013, 296] width 16 height 16
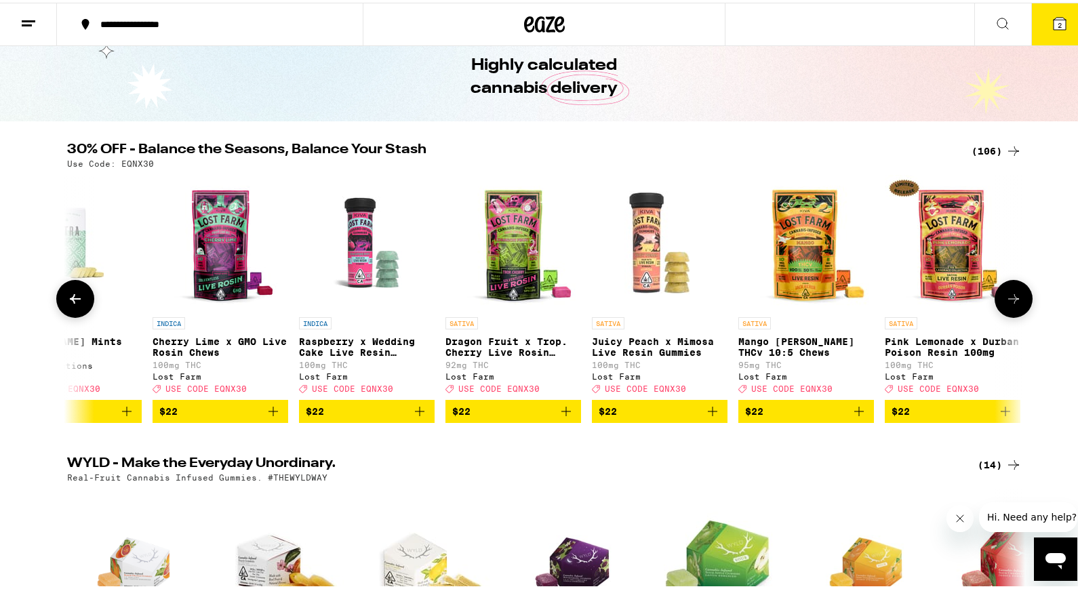
click at [1007, 304] on icon at bounding box center [1013, 296] width 16 height 16
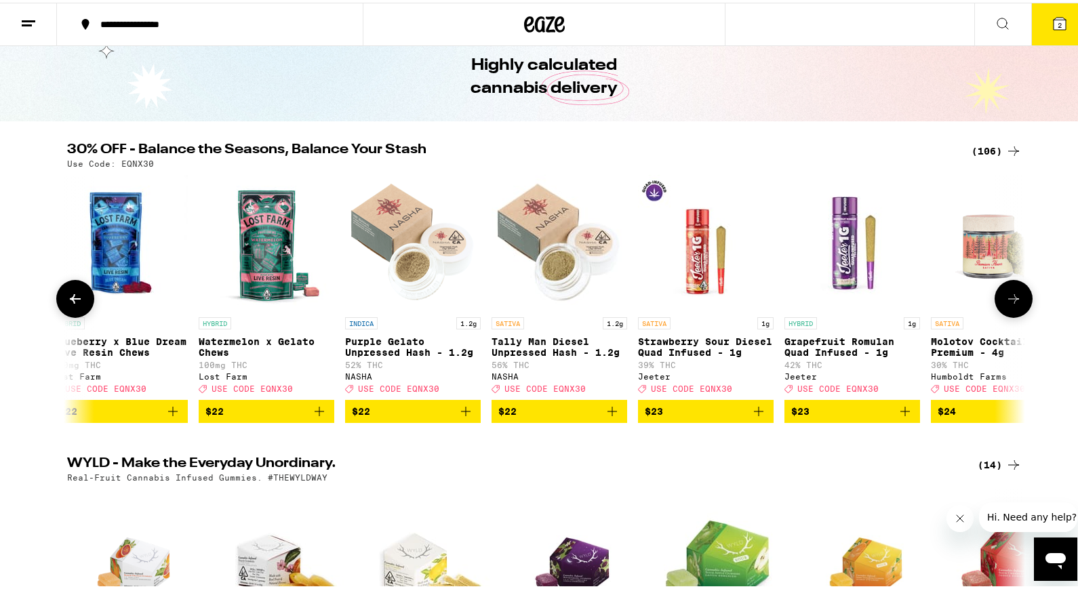
scroll to position [0, 6192]
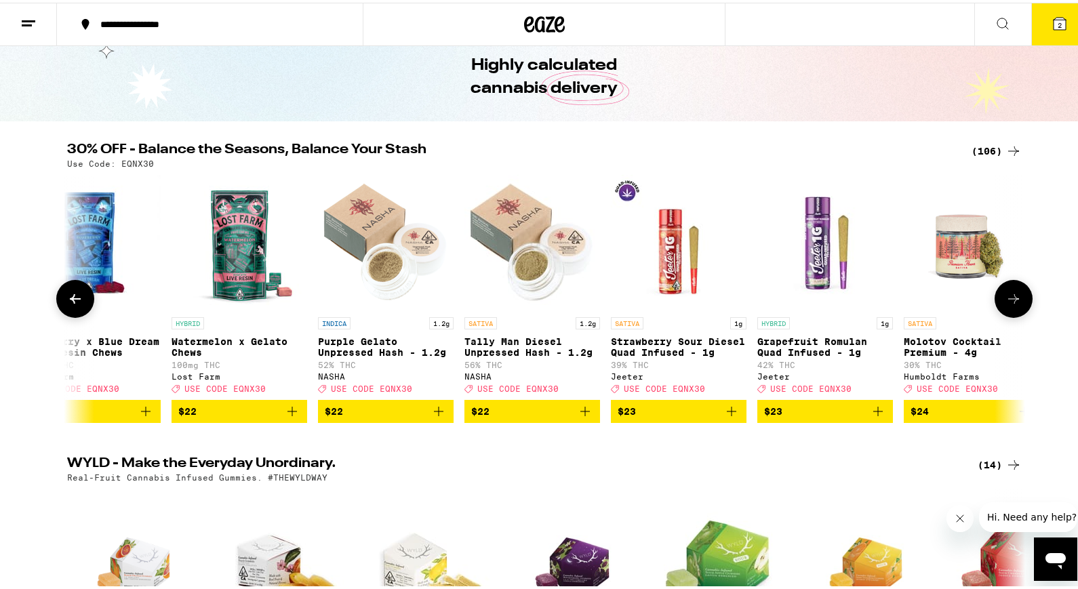
click at [56, 311] on button at bounding box center [75, 296] width 38 height 38
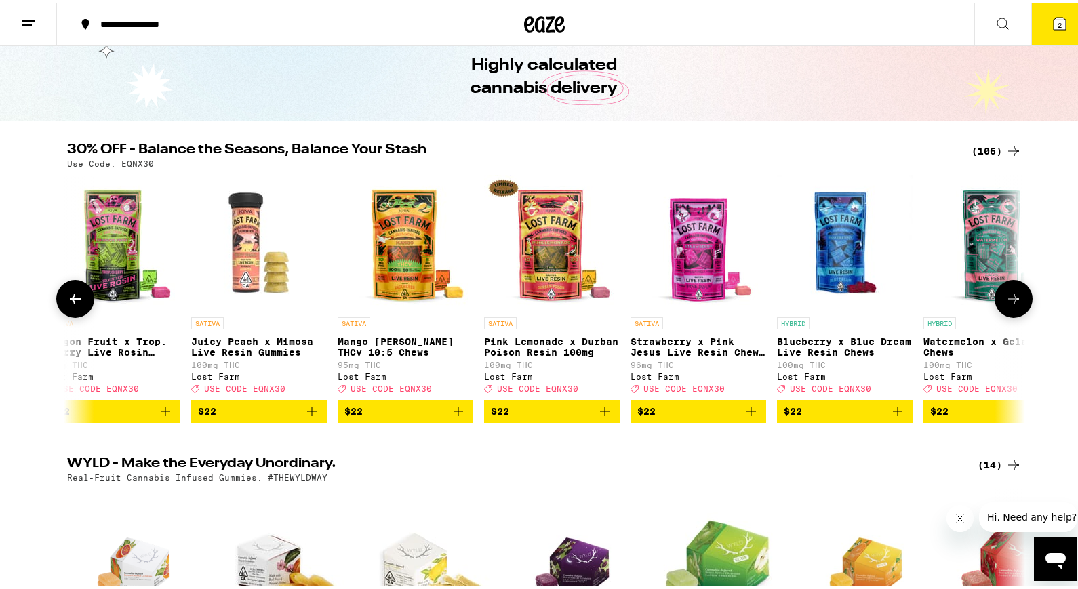
click at [58, 310] on button at bounding box center [75, 296] width 38 height 38
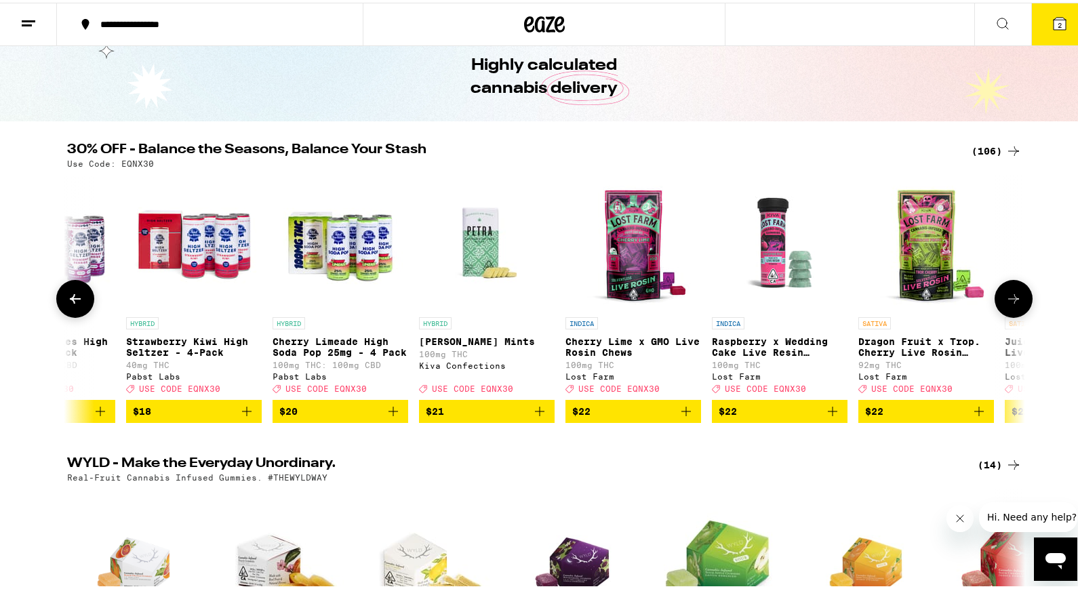
click at [1018, 306] on button at bounding box center [1014, 296] width 38 height 38
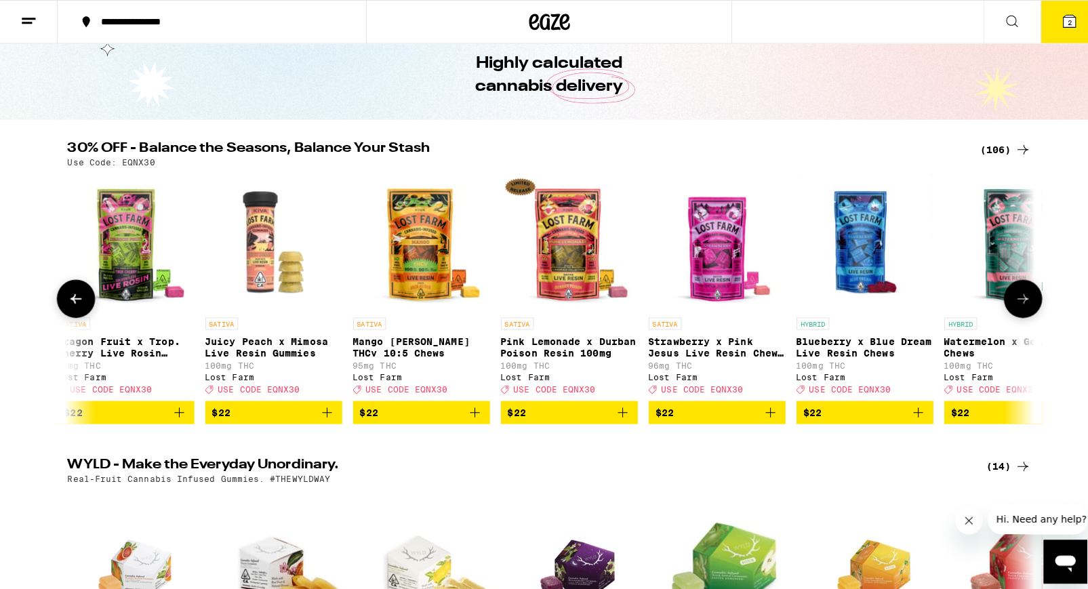
scroll to position [0, 5434]
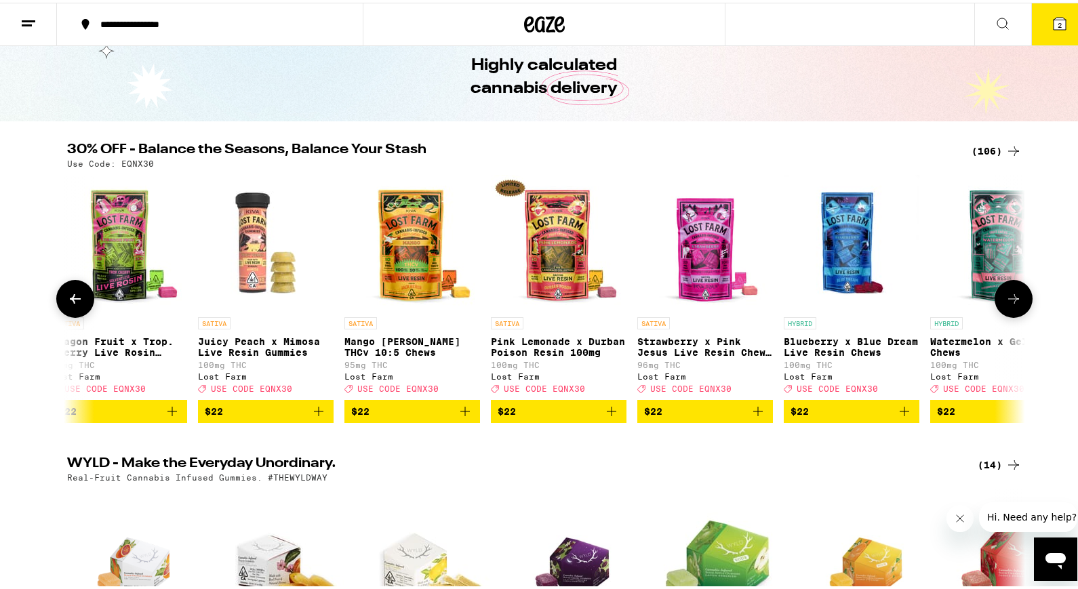
click at [391, 341] on p "Mango [PERSON_NAME] THCv 10:5 Chews" at bounding box center [412, 345] width 136 height 22
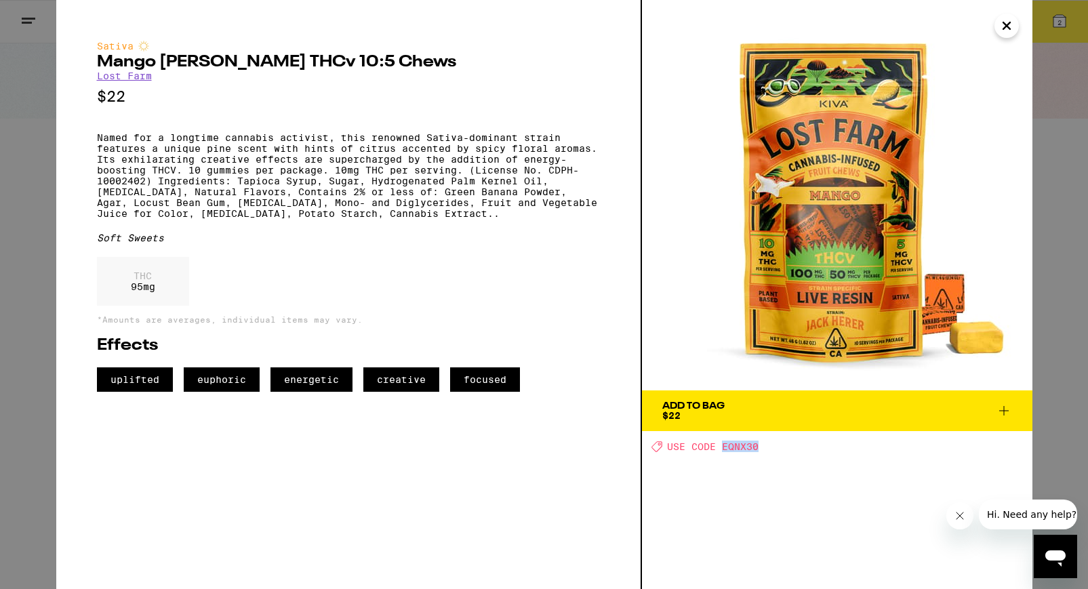
drag, startPoint x: 766, startPoint y: 449, endPoint x: 720, endPoint y: 447, distance: 46.1
click at [720, 447] on div "Deal Created with Sketch. USE CODE EQNX30" at bounding box center [842, 447] width 381 height 12
copy span "EQNX30"
click at [764, 404] on span "Add To Bag $22" at bounding box center [837, 410] width 350 height 19
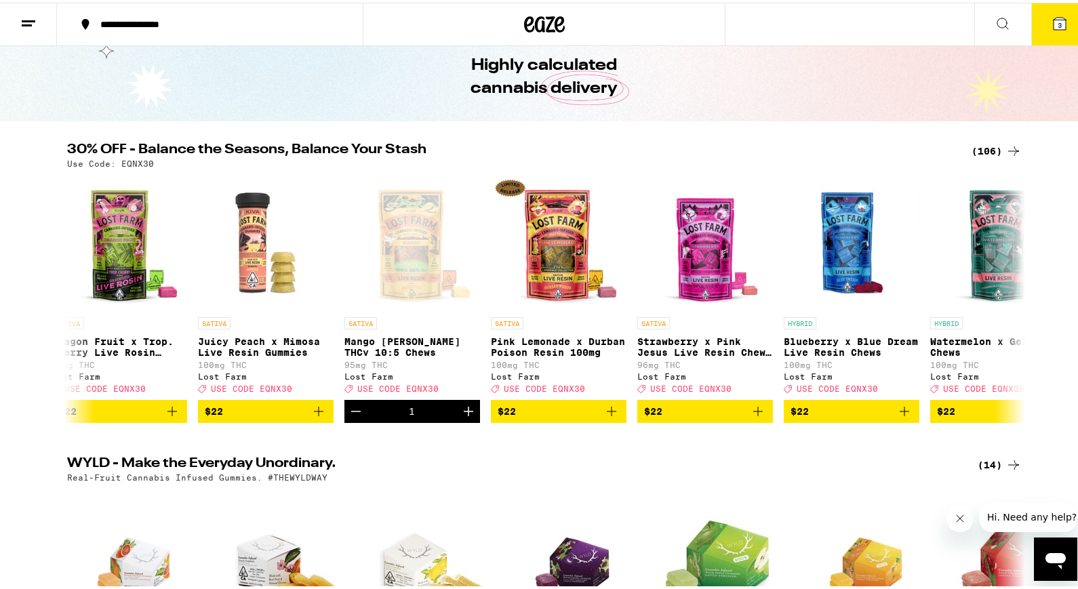
click at [1036, 29] on button "3" at bounding box center [1059, 22] width 57 height 42
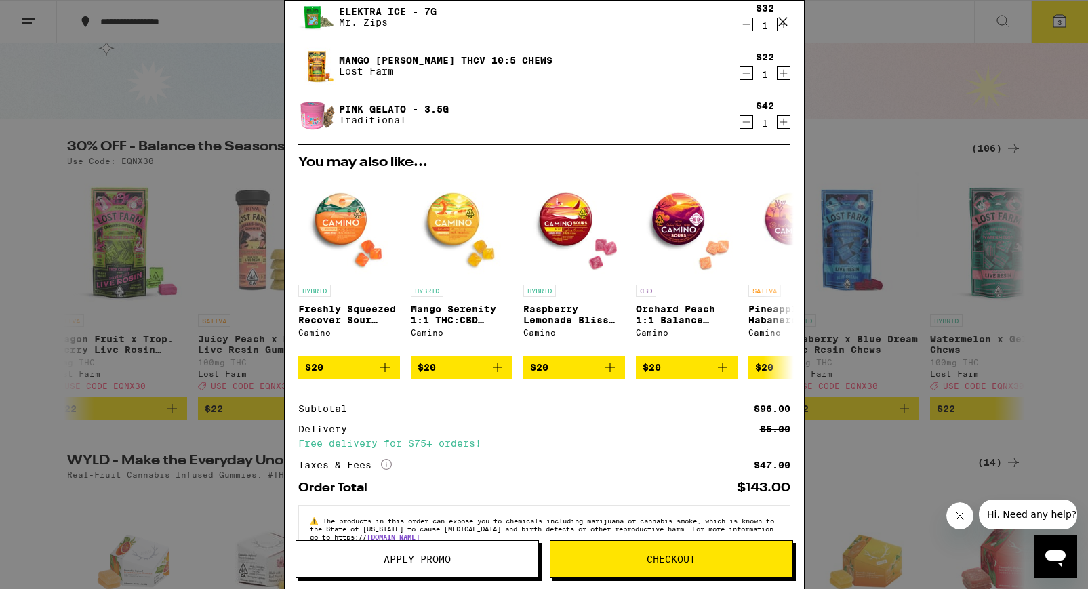
scroll to position [85, 0]
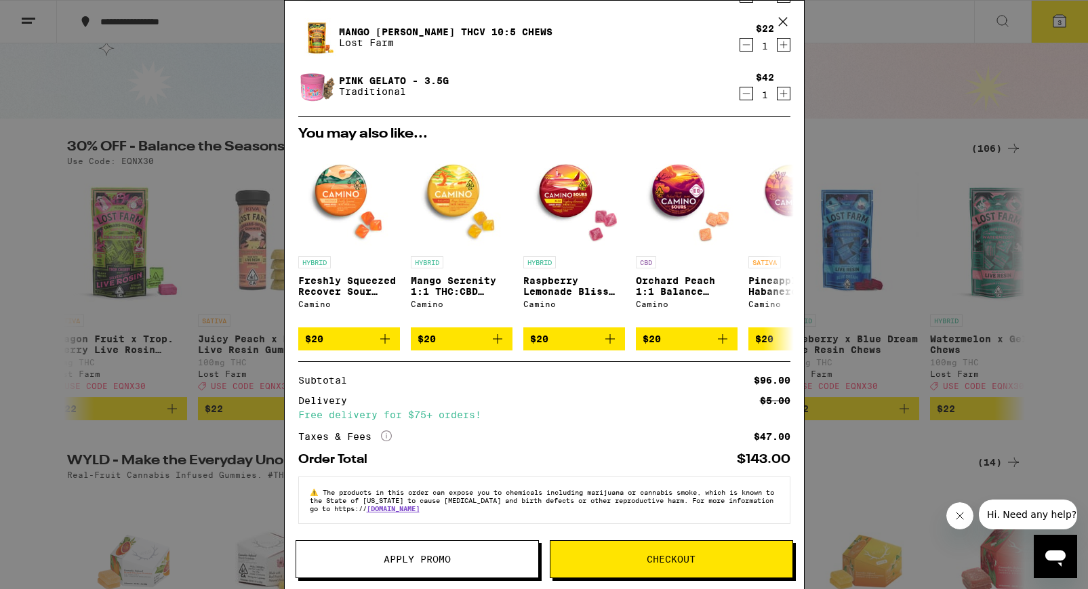
click at [407, 564] on span "Apply Promo" at bounding box center [417, 559] width 67 height 9
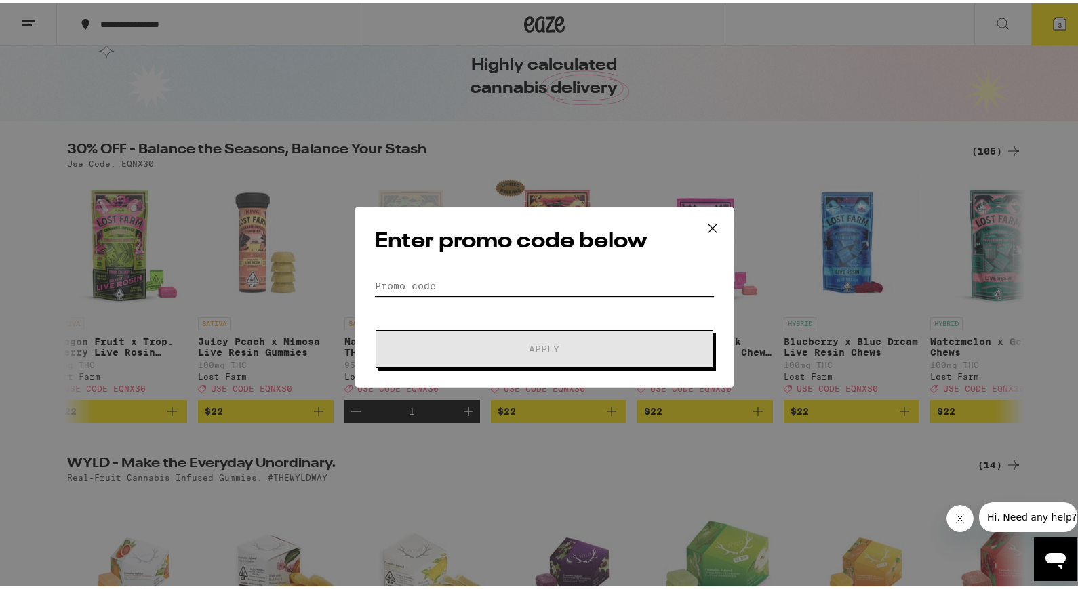
click at [457, 289] on input "Promo Code" at bounding box center [544, 283] width 340 height 20
paste input "EQNX30"
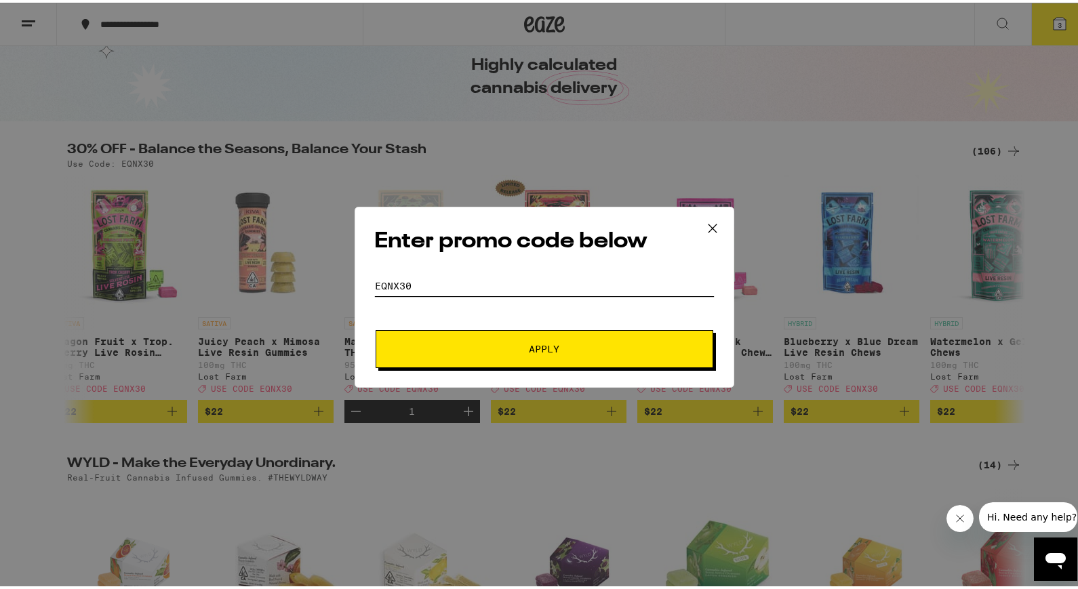
type input "EQNX30"
click at [513, 362] on button "Apply" at bounding box center [545, 346] width 338 height 38
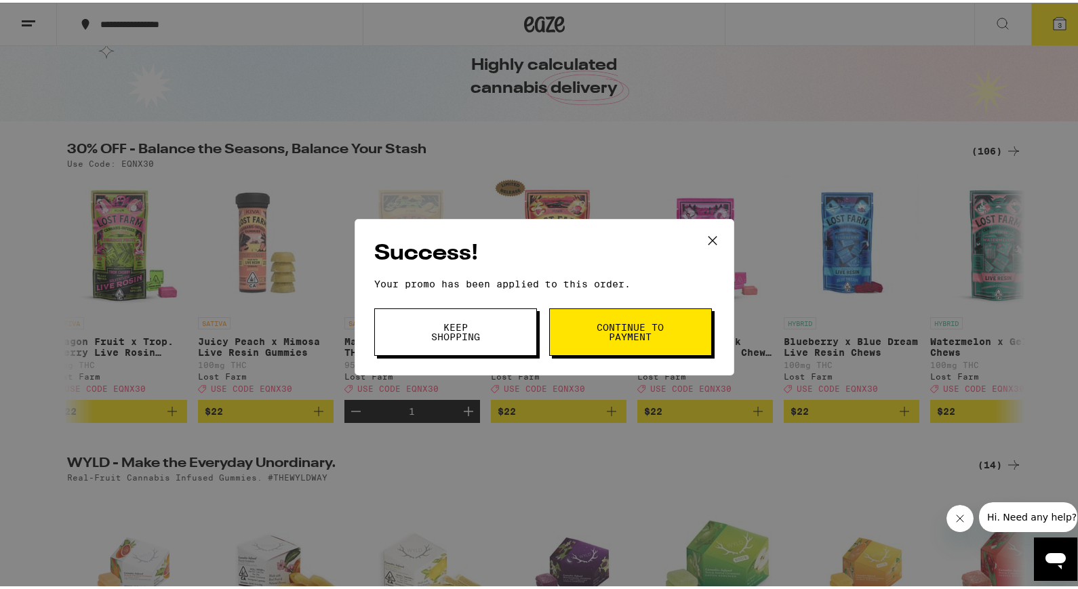
click at [495, 340] on button "Keep Shopping" at bounding box center [455, 329] width 163 height 47
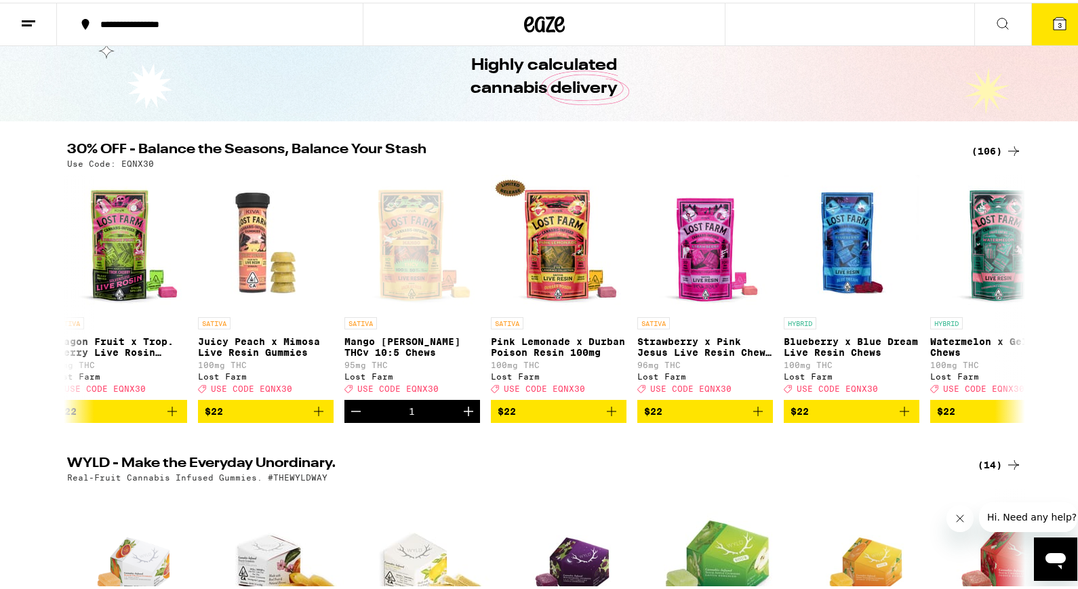
click at [1051, 27] on icon at bounding box center [1059, 21] width 16 height 16
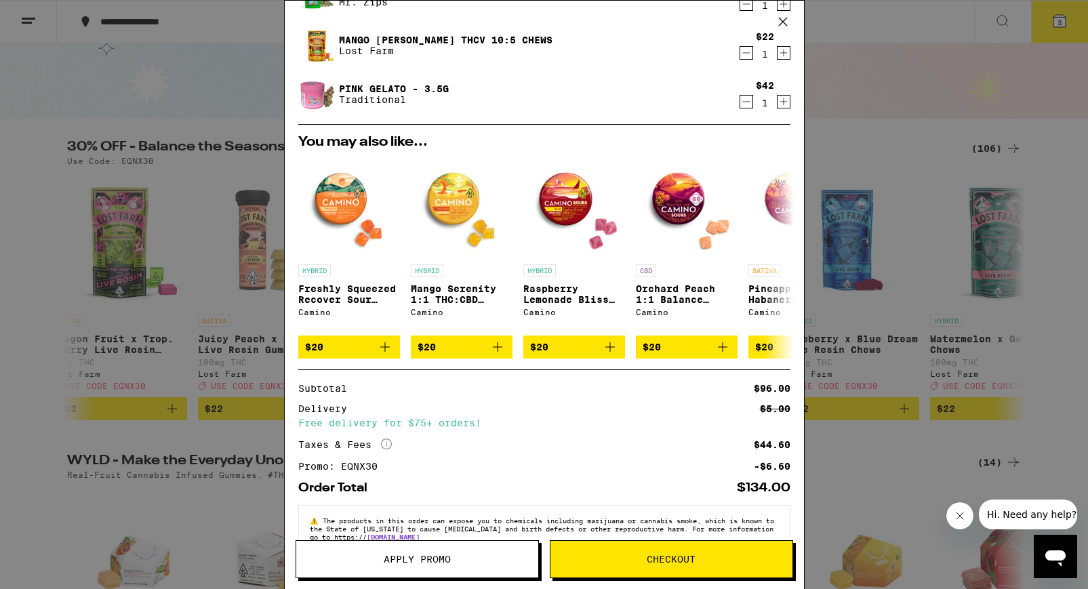
scroll to position [105, 0]
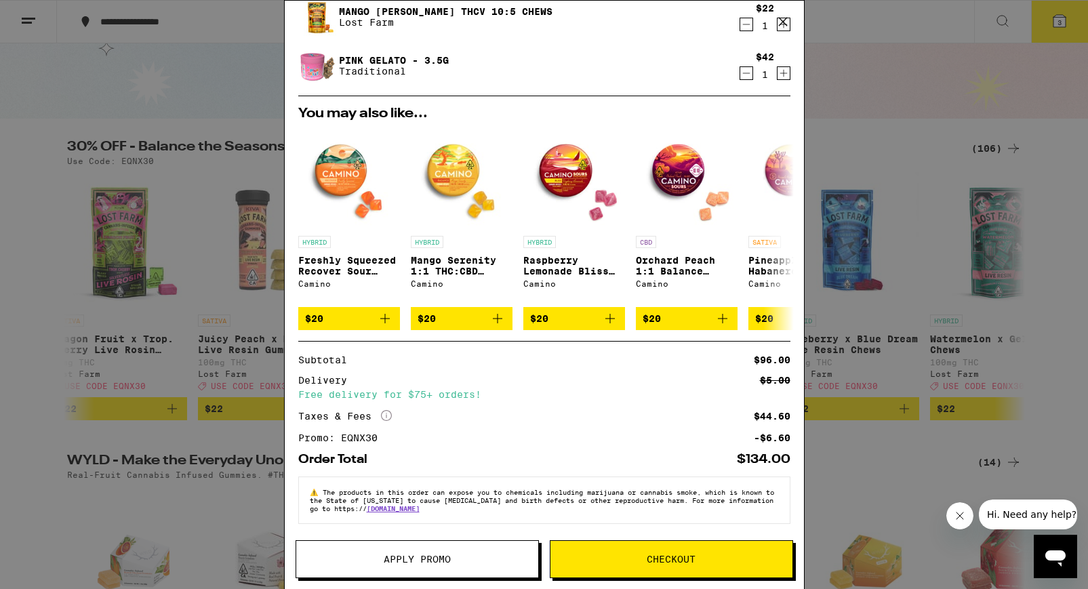
click at [645, 552] on button "Checkout" at bounding box center [671, 559] width 243 height 38
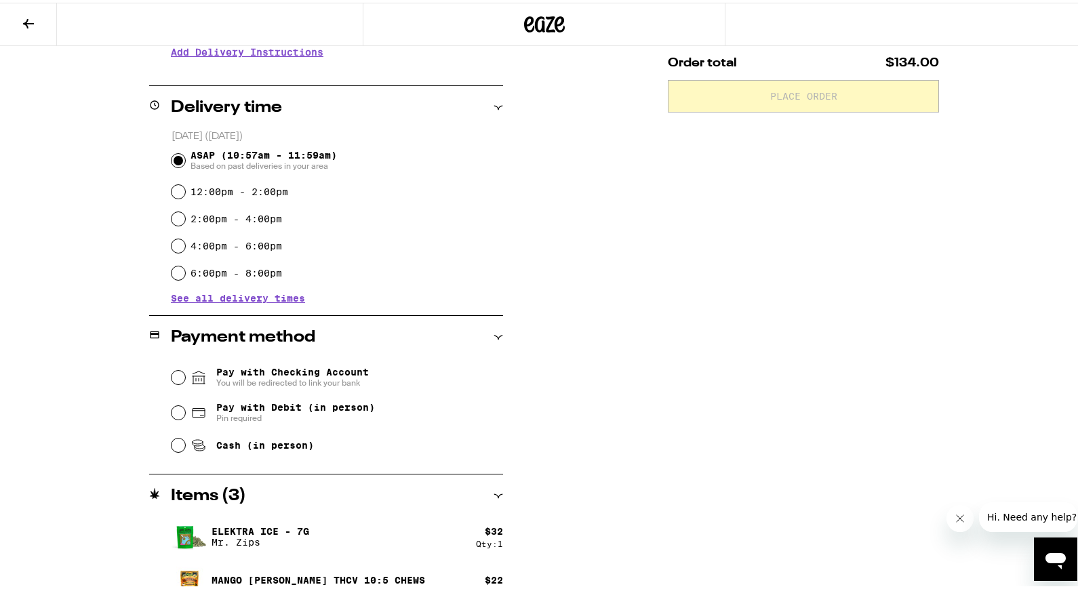
scroll to position [369, 0]
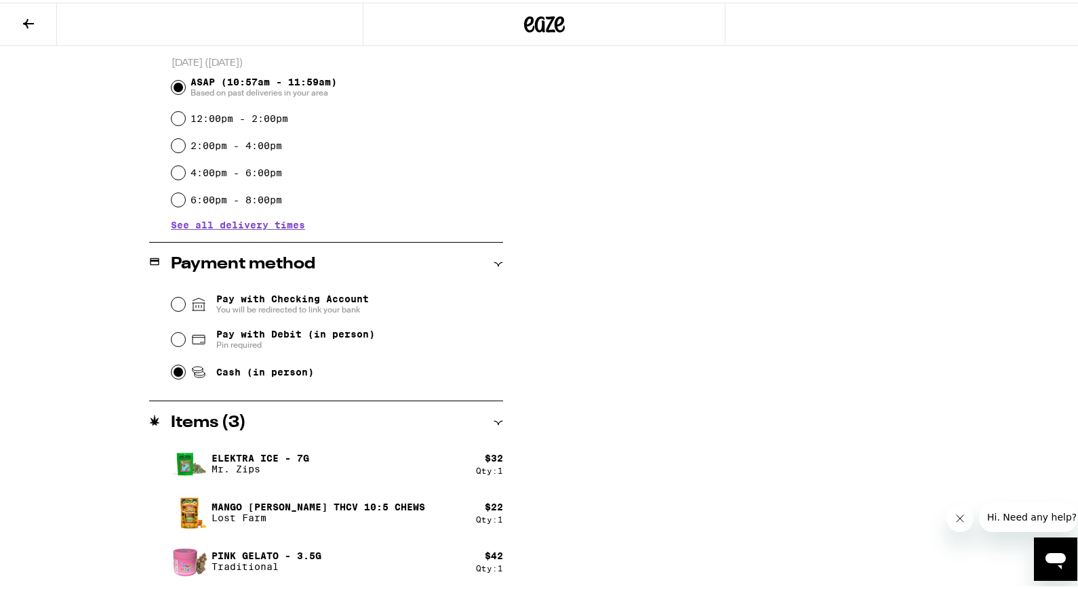
click at [172, 372] on input "Cash (in person)" at bounding box center [179, 370] width 14 height 14
radio input "true"
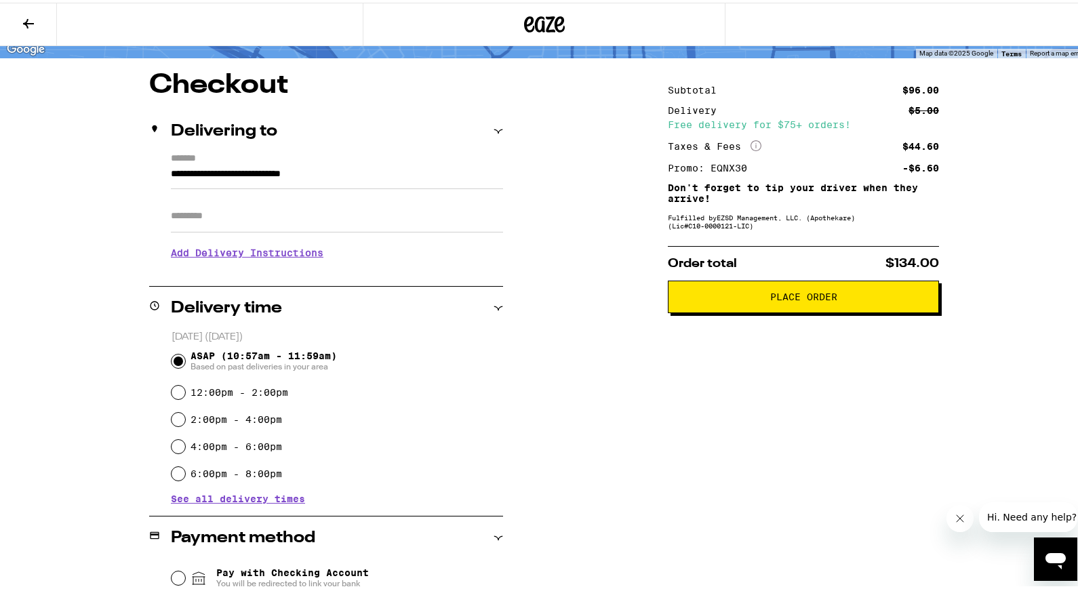
scroll to position [0, 0]
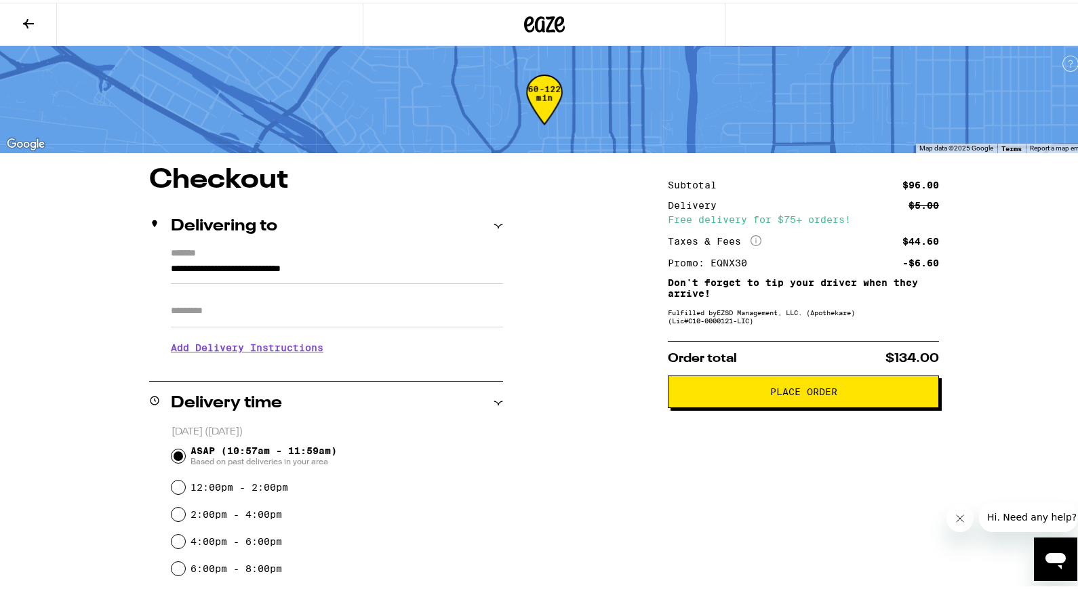
click at [764, 394] on span "Place Order" at bounding box center [803, 388] width 248 height 9
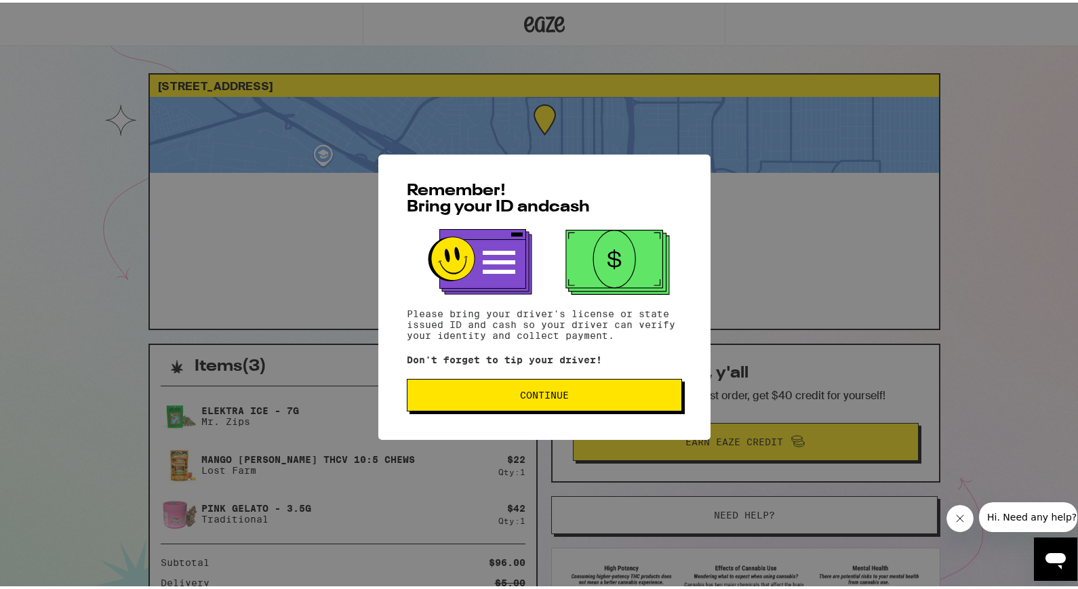
click at [586, 382] on button "Continue" at bounding box center [544, 392] width 275 height 33
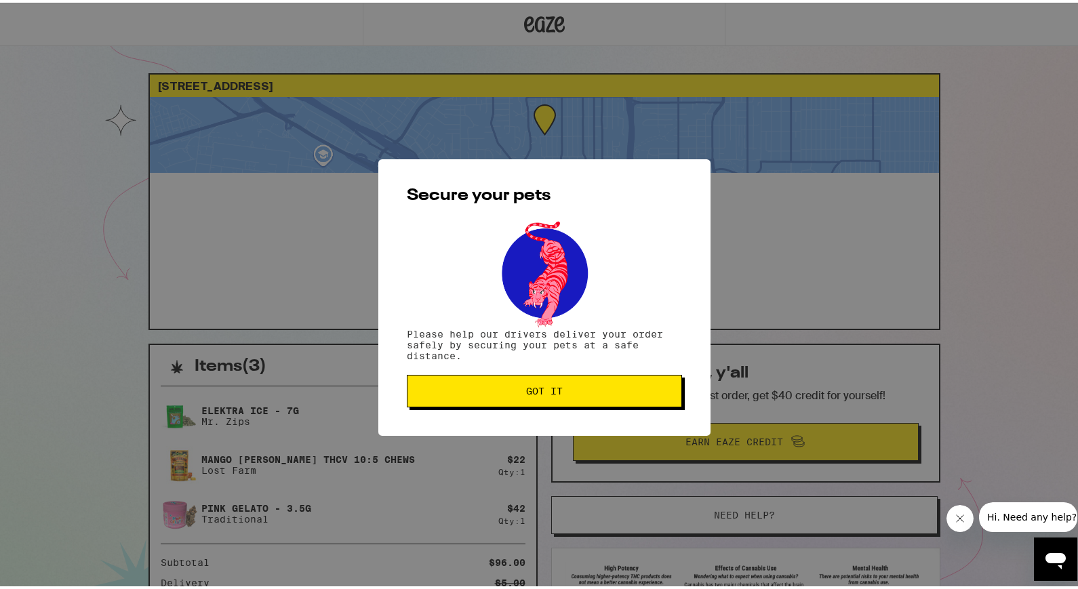
click at [612, 399] on button "Got it" at bounding box center [544, 388] width 275 height 33
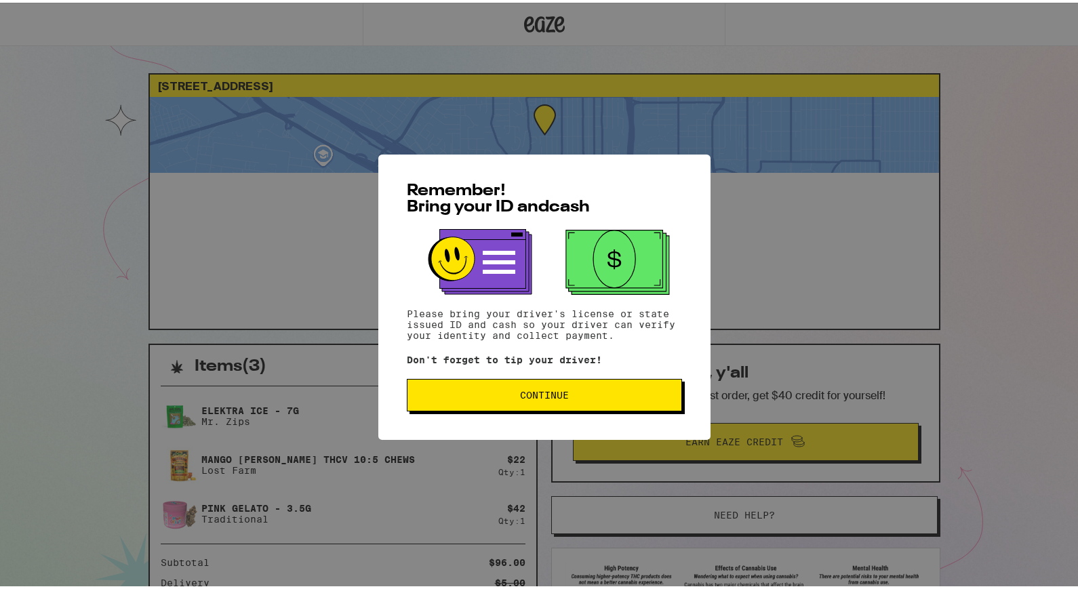
click at [559, 394] on span "Continue" at bounding box center [544, 392] width 49 height 9
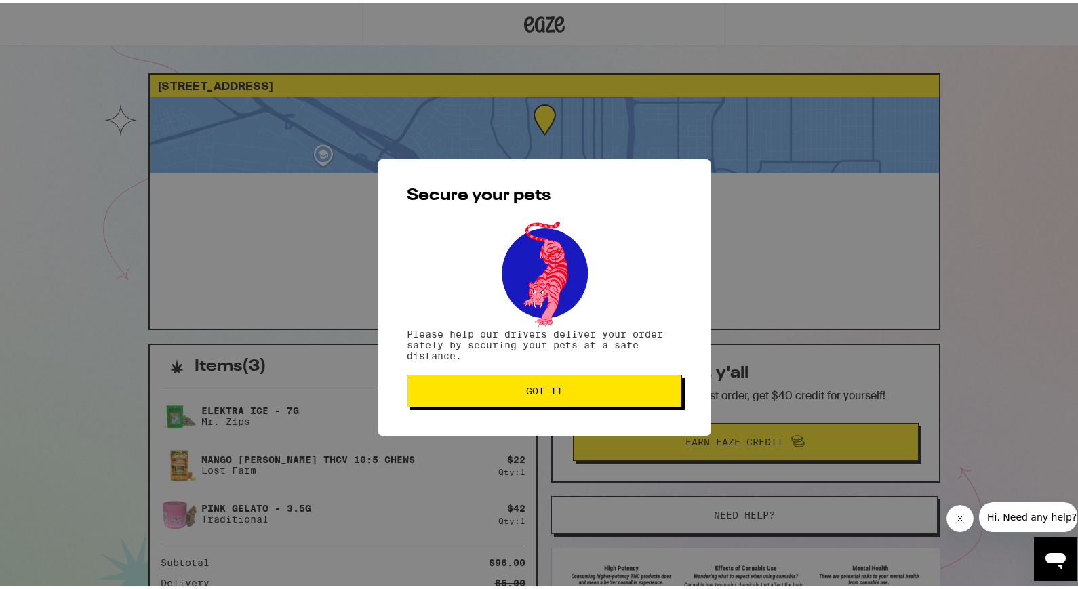
click at [567, 395] on button "Got it" at bounding box center [544, 388] width 275 height 33
